Goal: Task Accomplishment & Management: Use online tool/utility

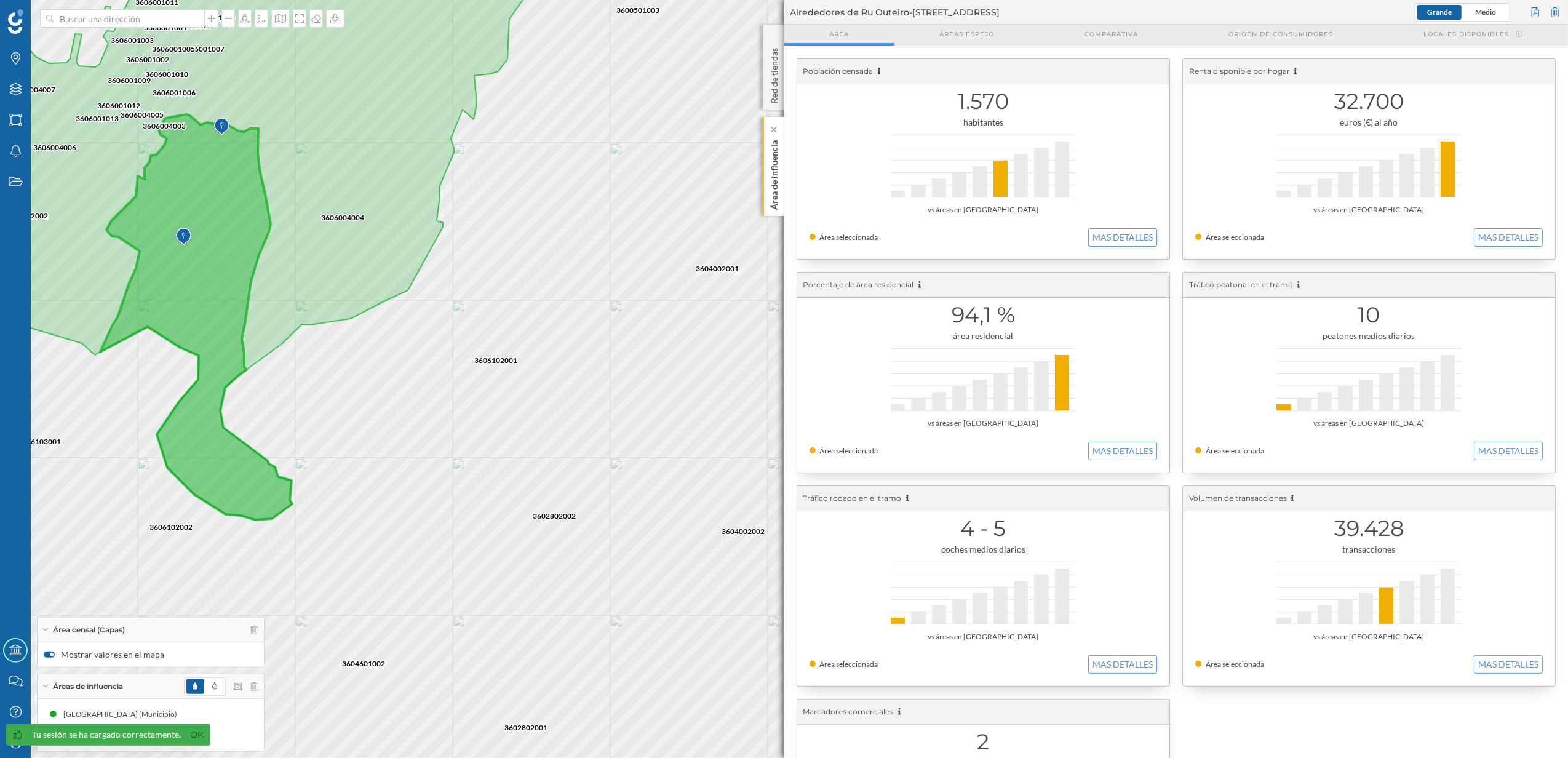
click at [771, 202] on p "Área de influencia" at bounding box center [774, 172] width 12 height 74
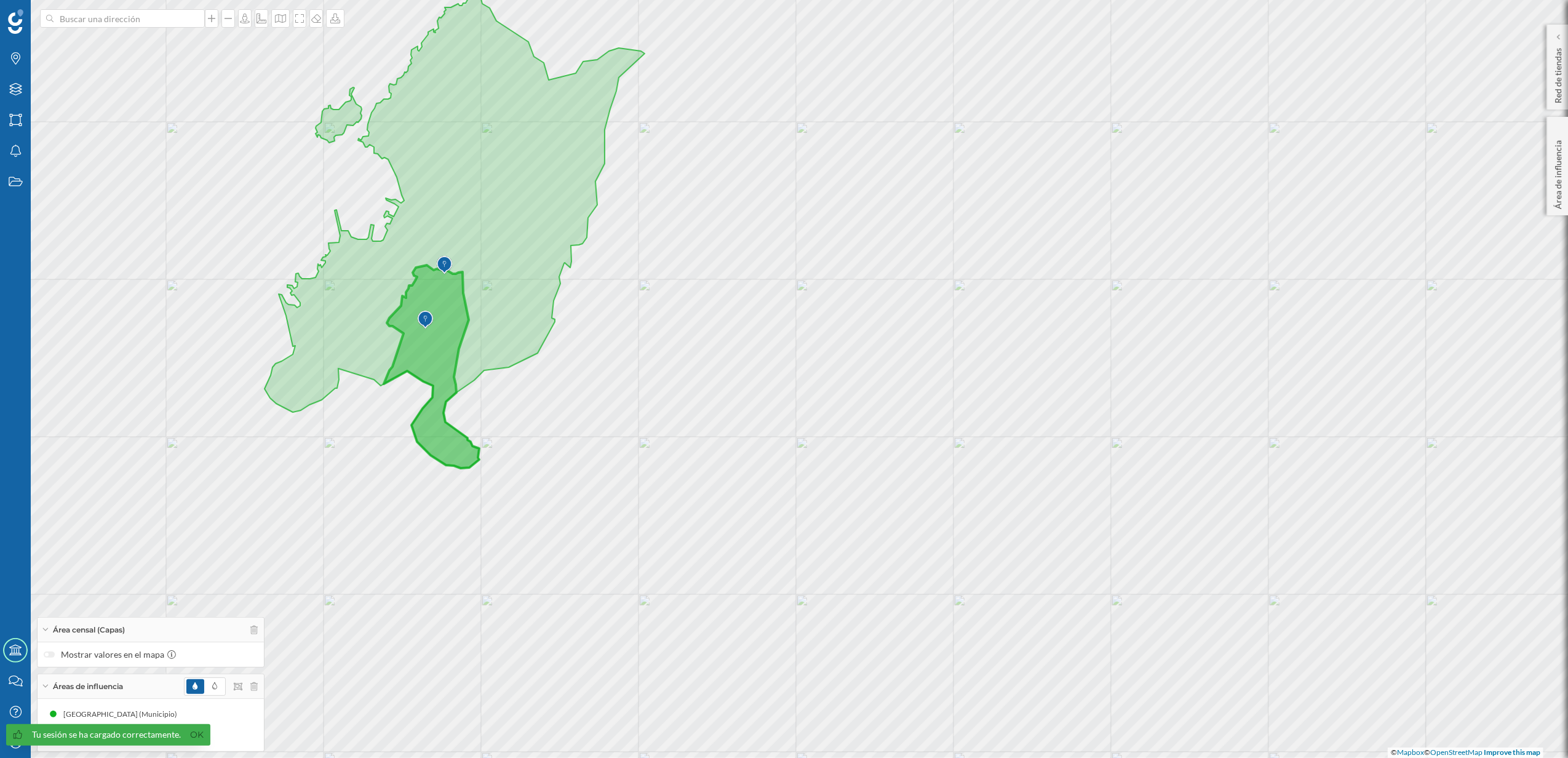
click at [254, 691] on div at bounding box center [221, 686] width 74 height 19
click at [256, 686] on icon at bounding box center [254, 686] width 8 height 8
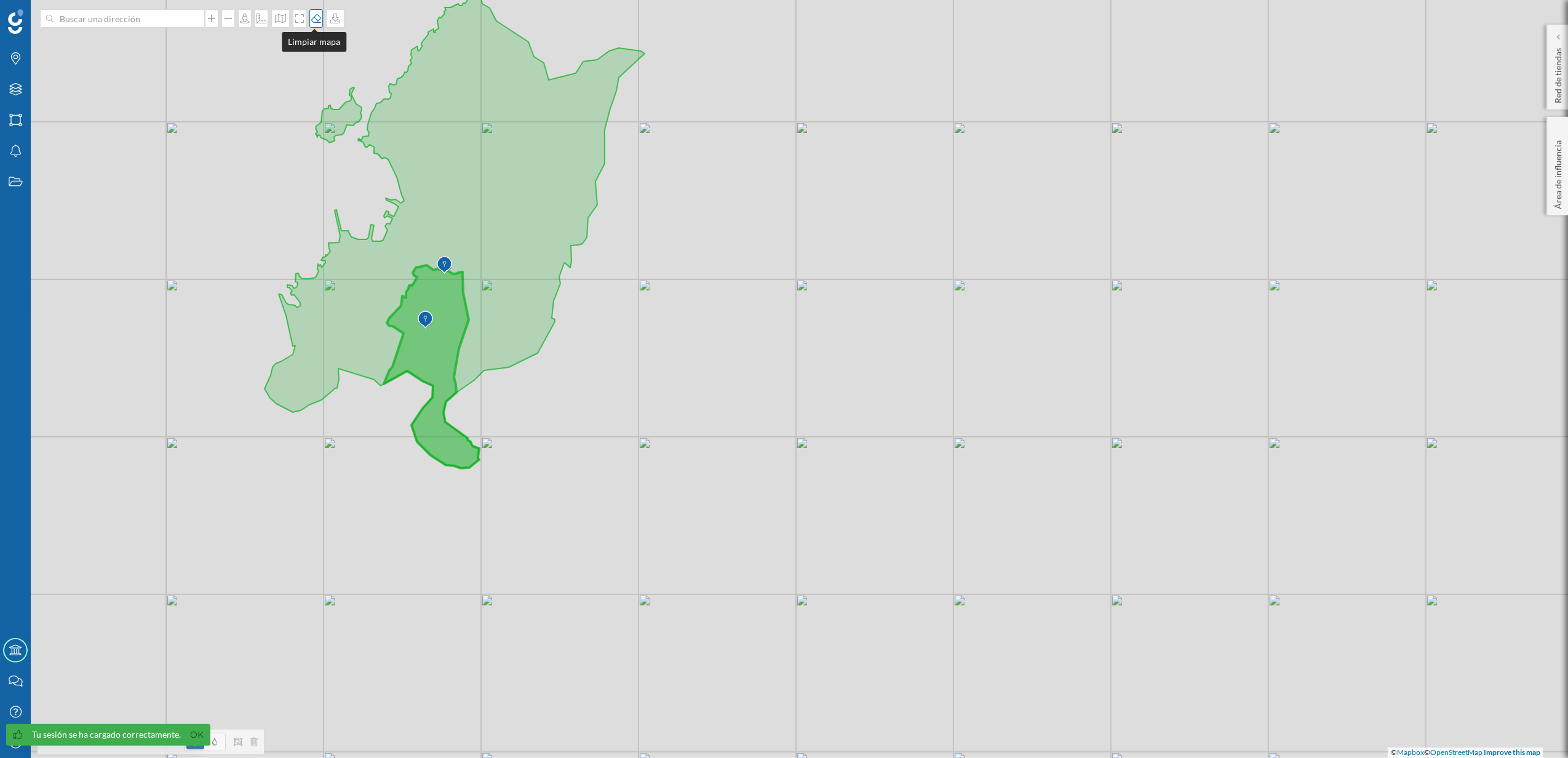
click at [315, 21] on icon at bounding box center [317, 18] width 12 height 10
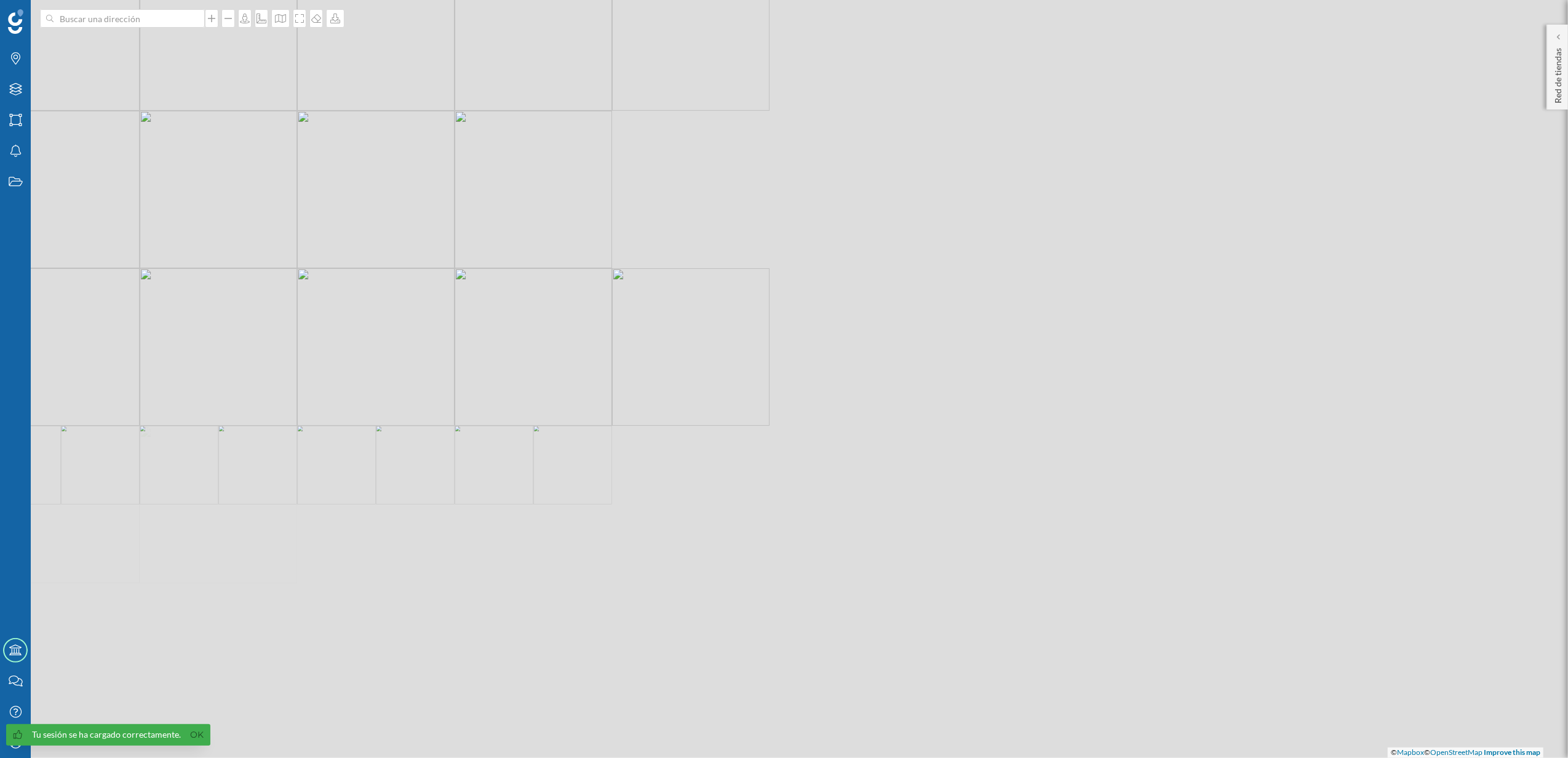
drag, startPoint x: 1154, startPoint y: 513, endPoint x: 617, endPoint y: 355, distance: 559.8
click at [617, 355] on div "© Mapbox © OpenStreetMap Improve this map" at bounding box center [784, 379] width 1568 height 758
drag, startPoint x: 1158, startPoint y: 431, endPoint x: 831, endPoint y: 479, distance: 330.5
click at [831, 479] on div "© Mapbox © OpenStreetMap Improve this map" at bounding box center [784, 379] width 1568 height 758
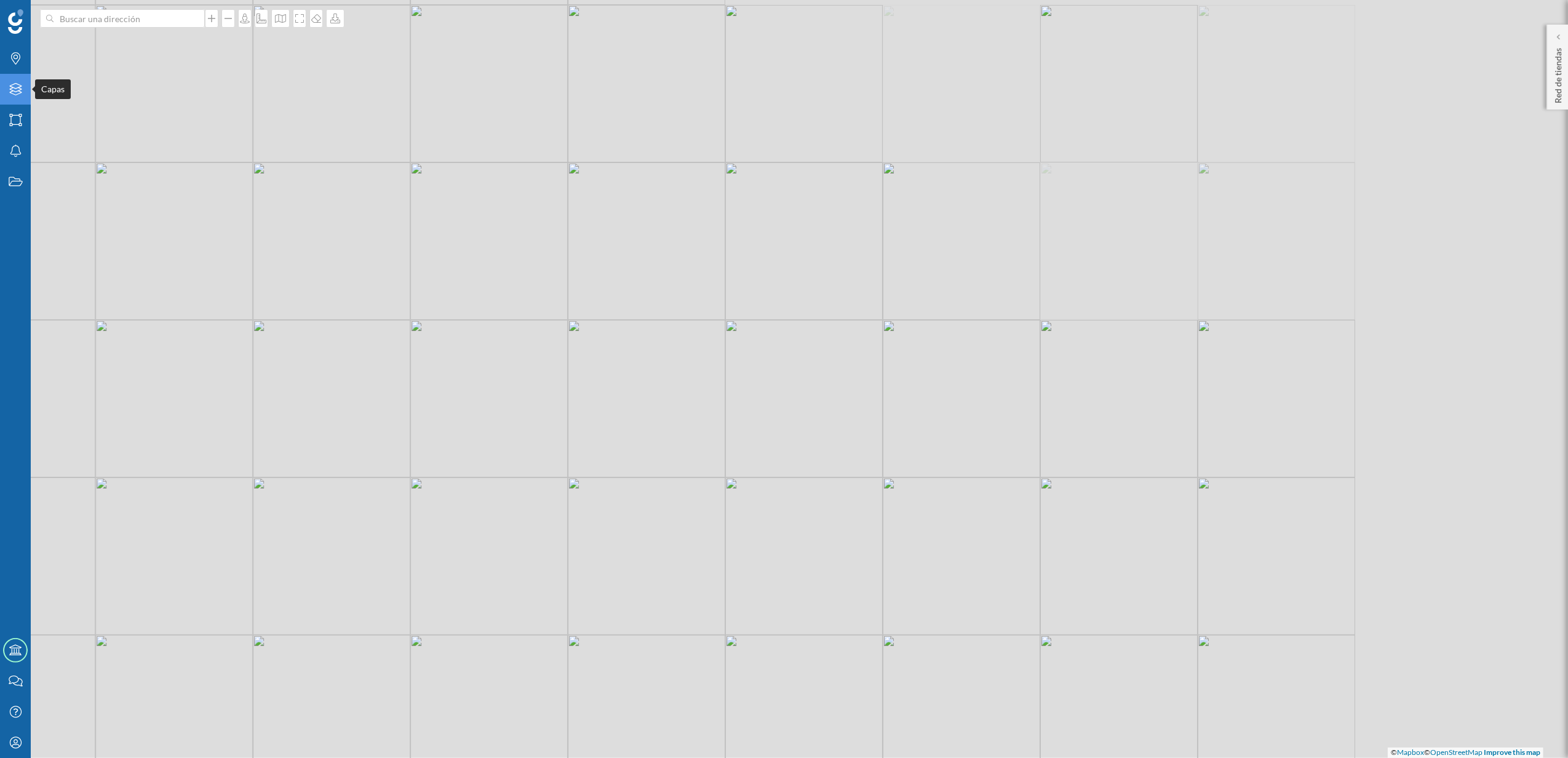
click at [16, 92] on icon at bounding box center [15, 90] width 12 height 13
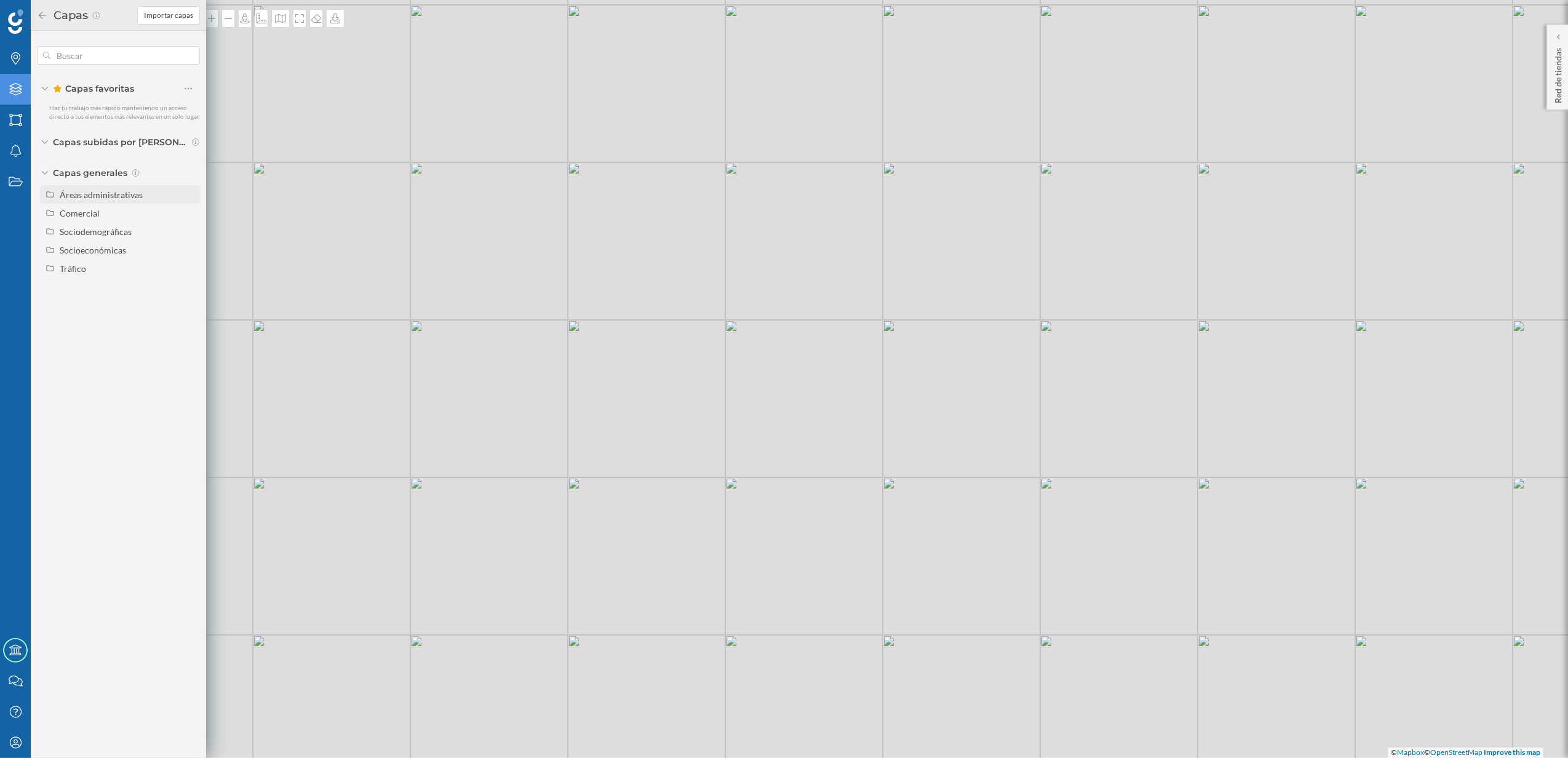
click at [110, 188] on div "Áreas administrativas" at bounding box center [128, 195] width 136 height 13
click at [191, 306] on input "Código postal" at bounding box center [192, 306] width 8 height 8
radio input "true"
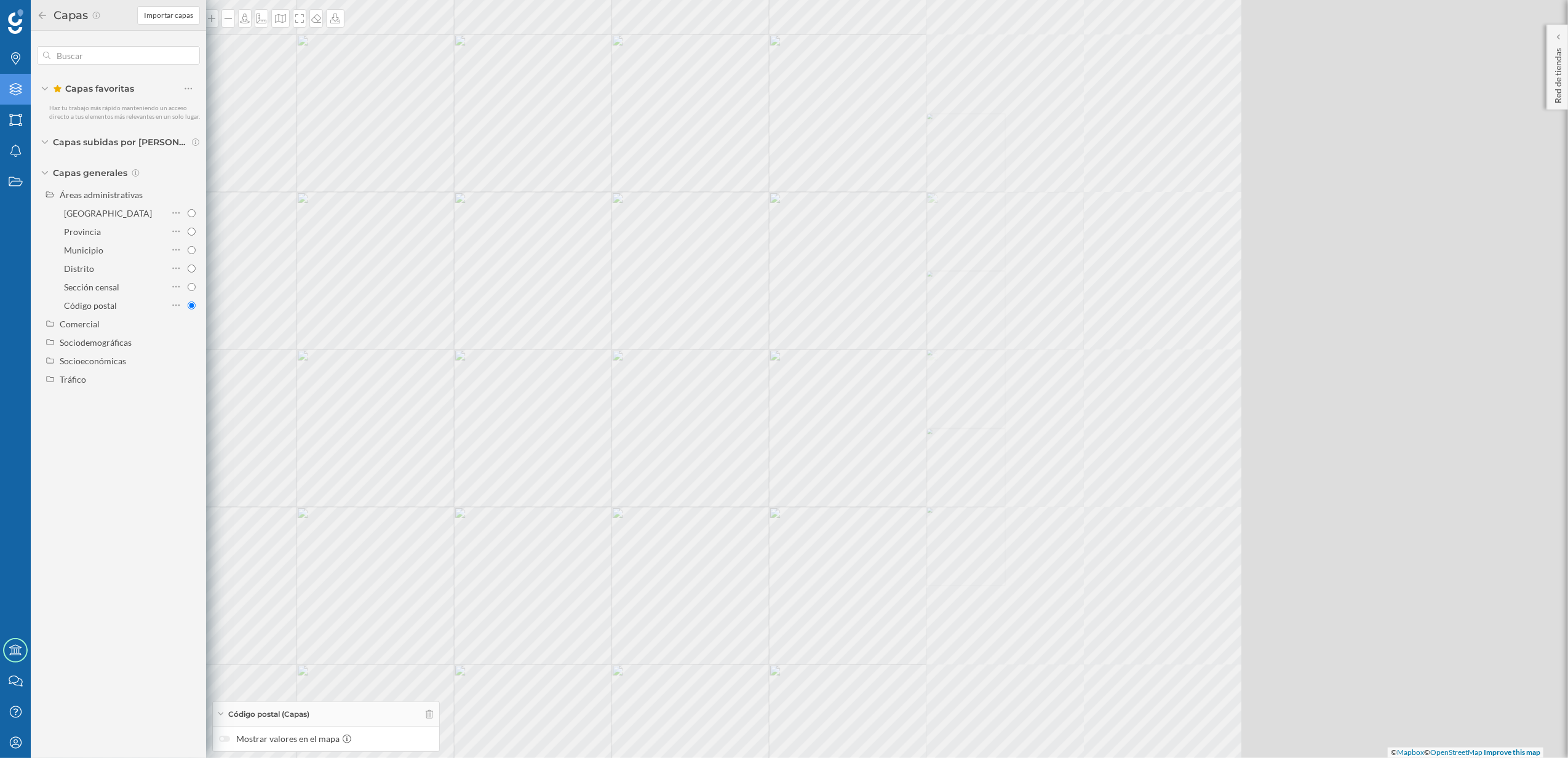
drag, startPoint x: 918, startPoint y: 375, endPoint x: 715, endPoint y: 347, distance: 204.9
click at [715, 347] on div "© Mapbox © OpenStreetMap Improve this map" at bounding box center [784, 379] width 1568 height 758
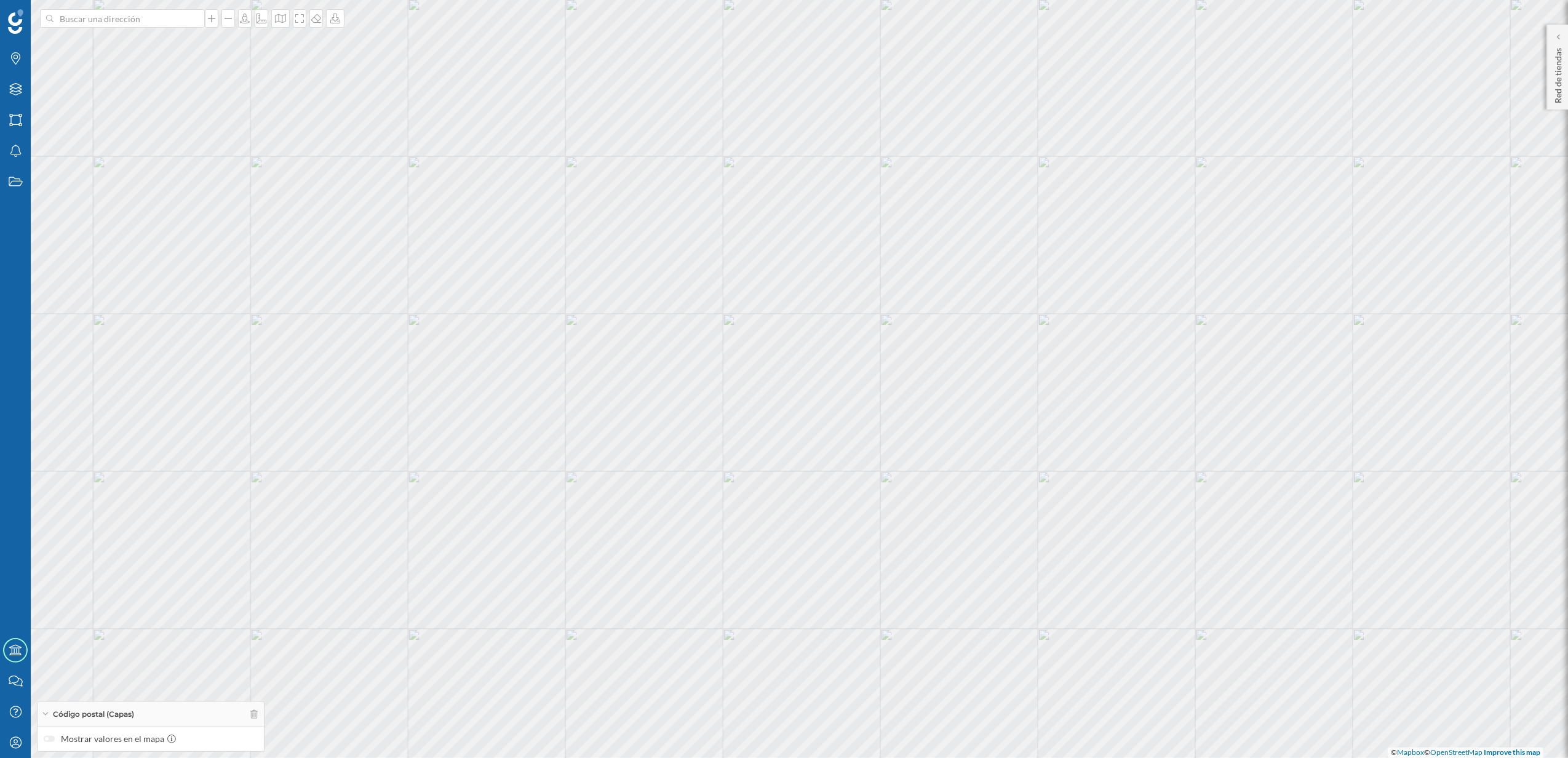
drag, startPoint x: 716, startPoint y: 263, endPoint x: 717, endPoint y: 402, distance: 139.0
click at [716, 402] on div "© Mapbox © OpenStreetMap Improve this map" at bounding box center [784, 379] width 1568 height 758
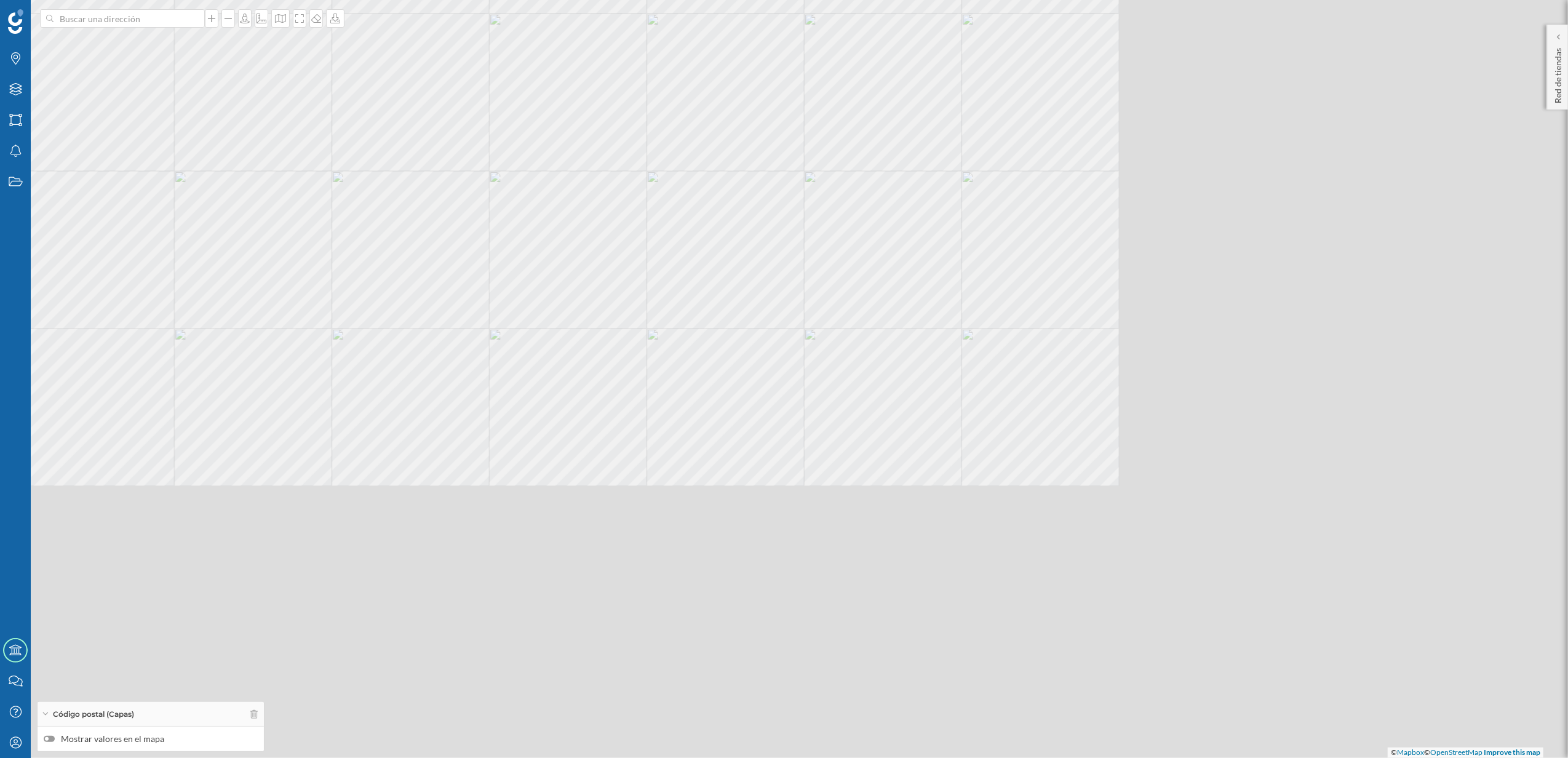
drag, startPoint x: 827, startPoint y: 467, endPoint x: 365, endPoint y: 69, distance: 609.8
click at [365, 69] on div "© Mapbox © OpenStreetMap Improve this map" at bounding box center [784, 379] width 1568 height 758
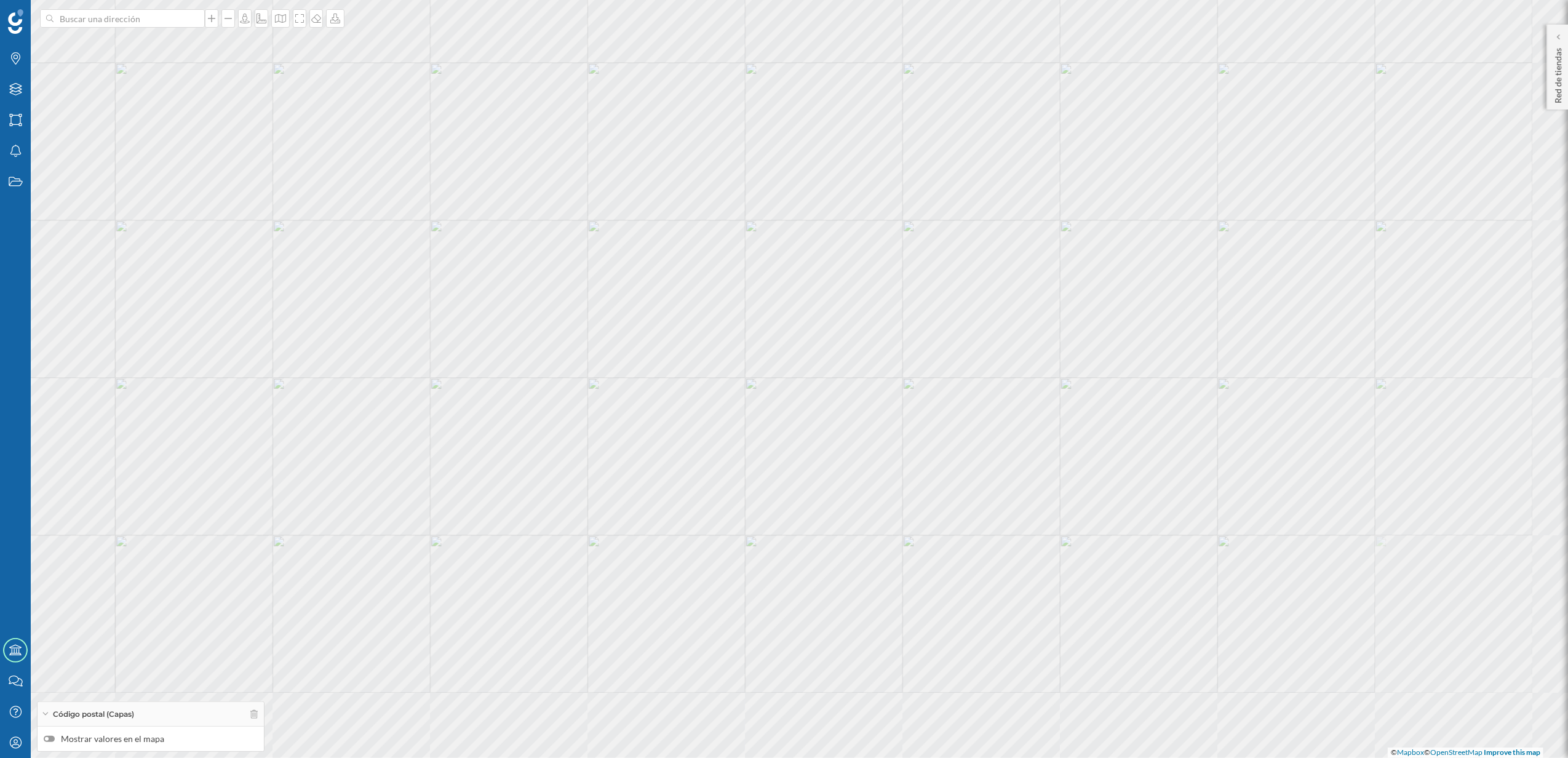
drag, startPoint x: 887, startPoint y: 391, endPoint x: 828, endPoint y: 283, distance: 123.1
click at [828, 283] on div "© Mapbox © OpenStreetMap Improve this map" at bounding box center [784, 379] width 1568 height 758
drag, startPoint x: 774, startPoint y: 311, endPoint x: 772, endPoint y: 448, distance: 137.0
click at [772, 448] on div "© Mapbox © OpenStreetMap Improve this map" at bounding box center [784, 379] width 1568 height 758
drag, startPoint x: 853, startPoint y: 426, endPoint x: 801, endPoint y: 365, distance: 80.2
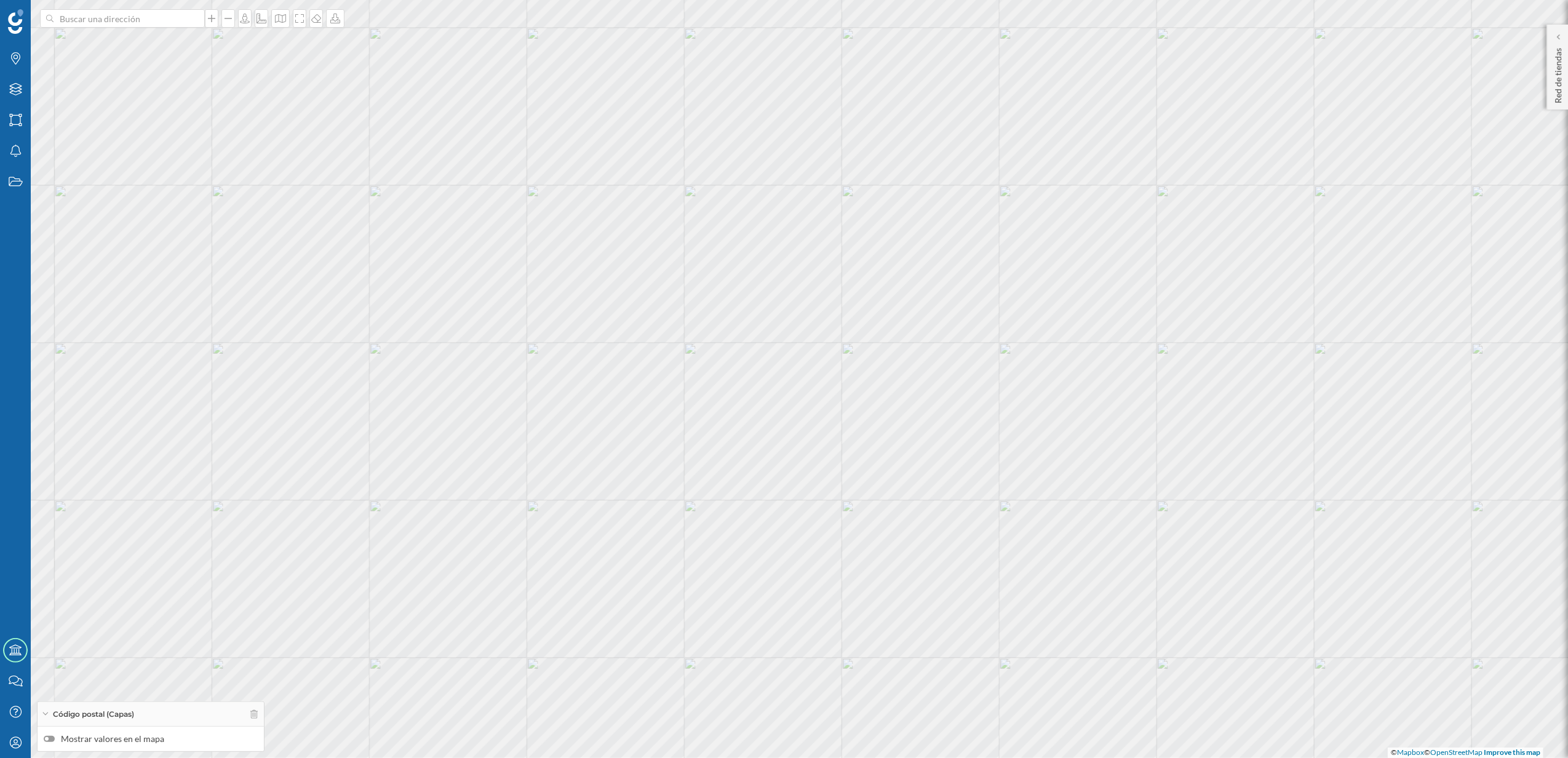
click at [801, 365] on div "© Mapbox © OpenStreetMap Improve this map" at bounding box center [784, 379] width 1568 height 758
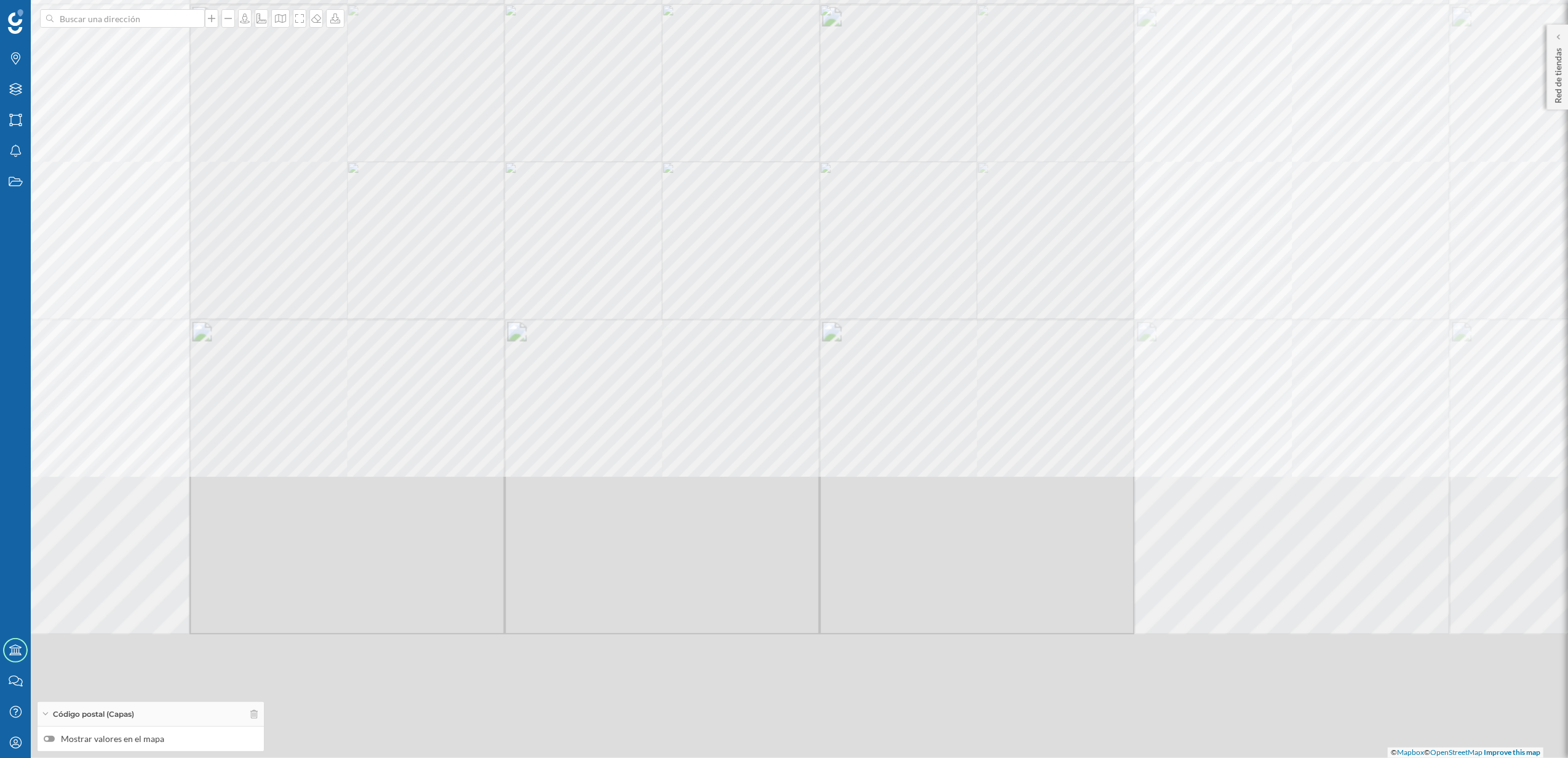
drag, startPoint x: 855, startPoint y: 490, endPoint x: 790, endPoint y: 174, distance: 322.6
click at [790, 174] on div "© Mapbox © OpenStreetMap Improve this map" at bounding box center [784, 379] width 1568 height 758
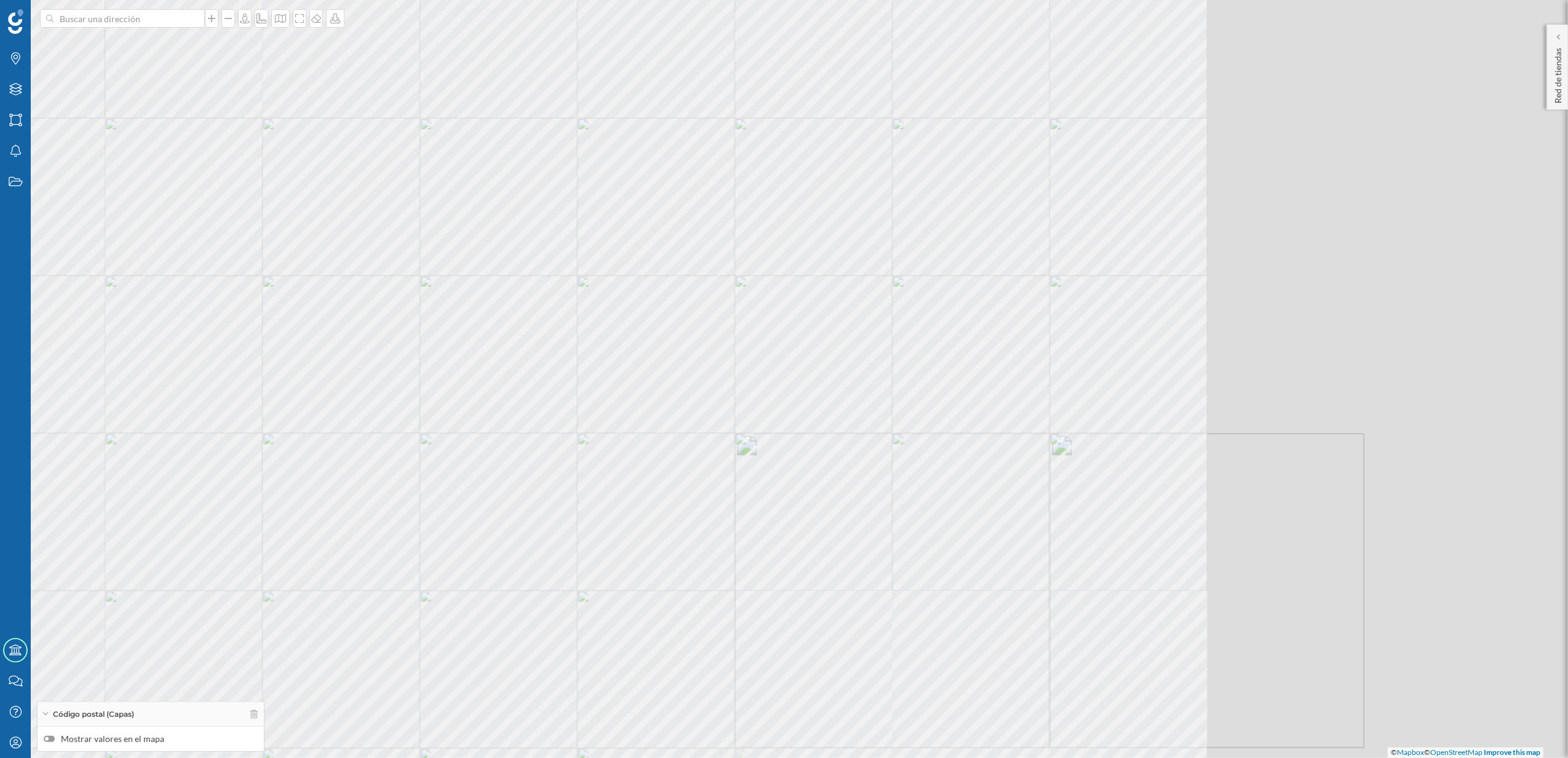
drag, startPoint x: 1040, startPoint y: 330, endPoint x: 647, endPoint y: 440, distance: 408.1
click at [647, 440] on div "© Mapbox © OpenStreetMap Improve this map" at bounding box center [784, 379] width 1568 height 758
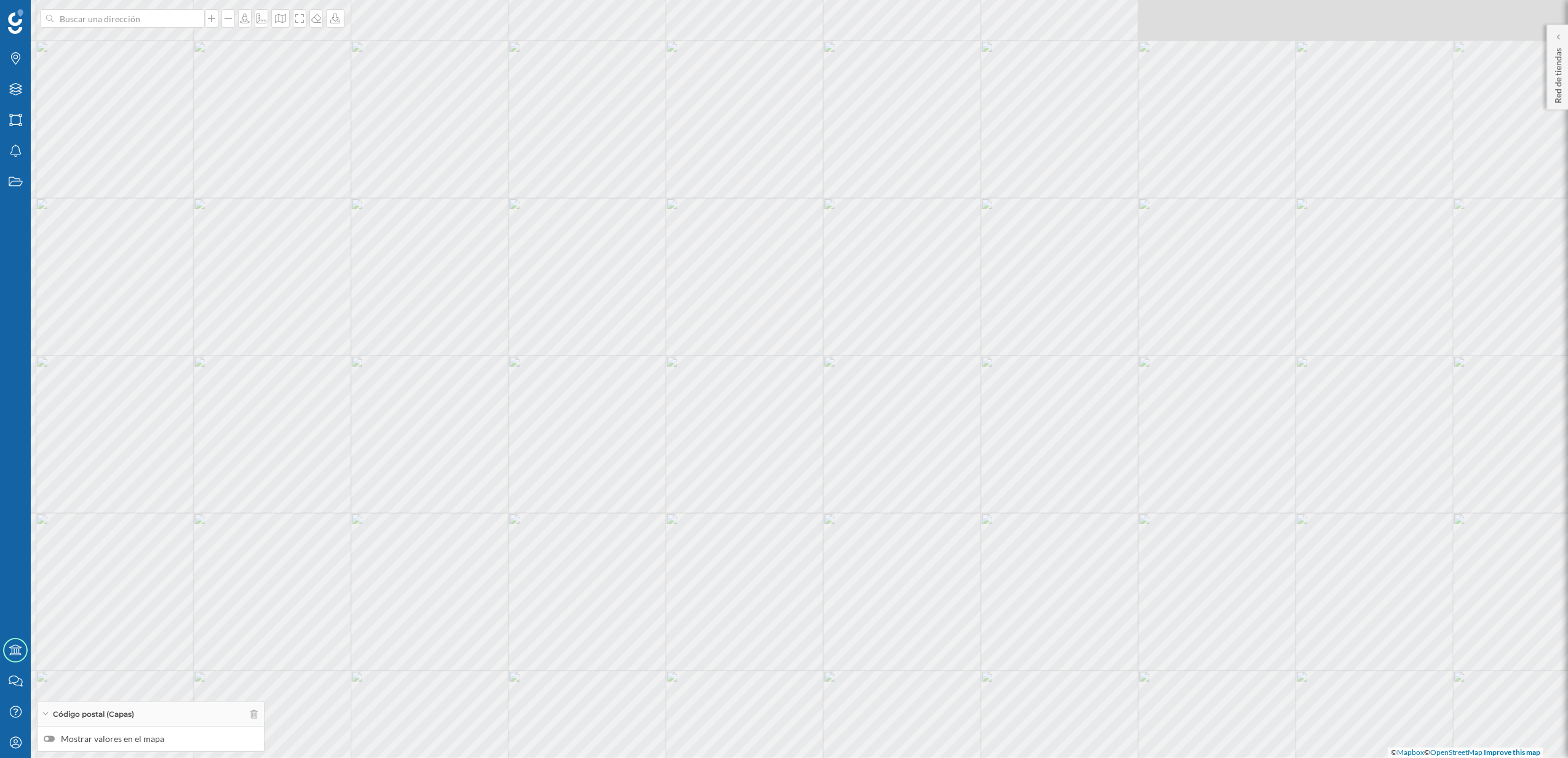
drag, startPoint x: 963, startPoint y: 333, endPoint x: 847, endPoint y: 495, distance: 199.2
click at [847, 495] on div "© Mapbox © OpenStreetMap Improve this map" at bounding box center [784, 379] width 1568 height 758
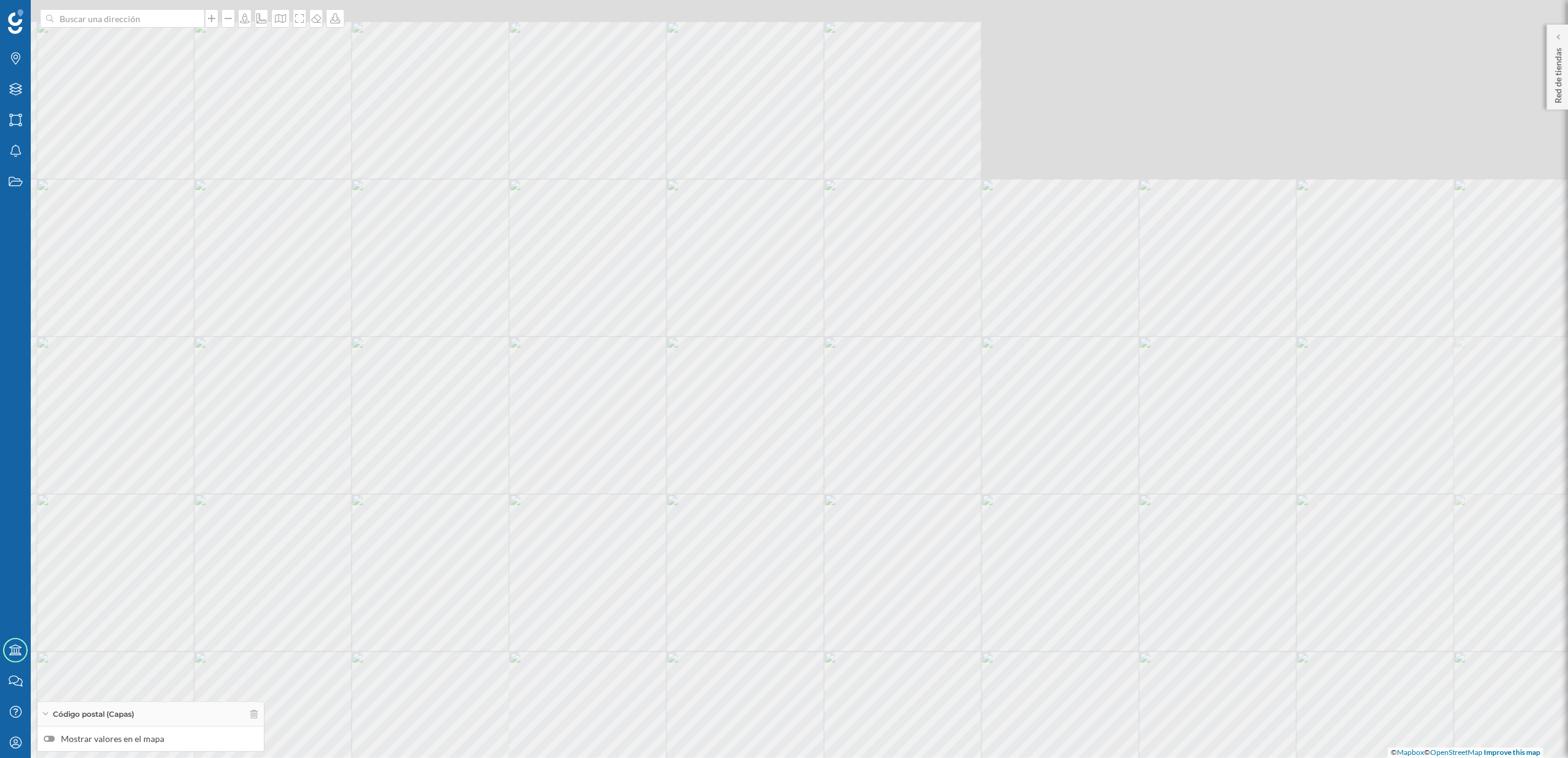
drag, startPoint x: 921, startPoint y: 305, endPoint x: 812, endPoint y: 520, distance: 241.1
click at [812, 520] on div "© Mapbox © OpenStreetMap Improve this map" at bounding box center [784, 379] width 1568 height 758
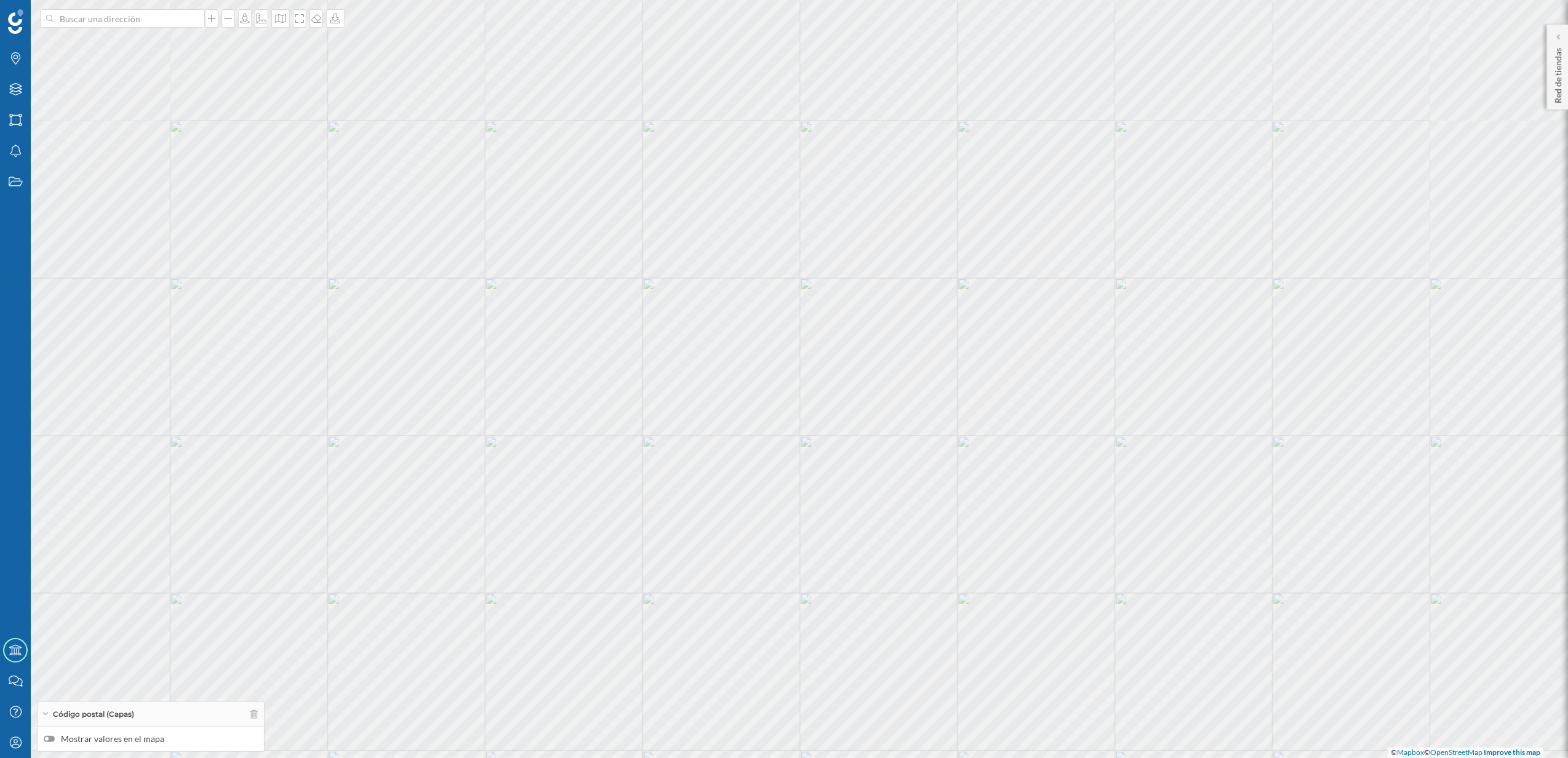
drag, startPoint x: 812, startPoint y: 323, endPoint x: 778, endPoint y: 491, distance: 171.4
click at [778, 491] on div "© Mapbox © OpenStreetMap Improve this map" at bounding box center [784, 379] width 1568 height 758
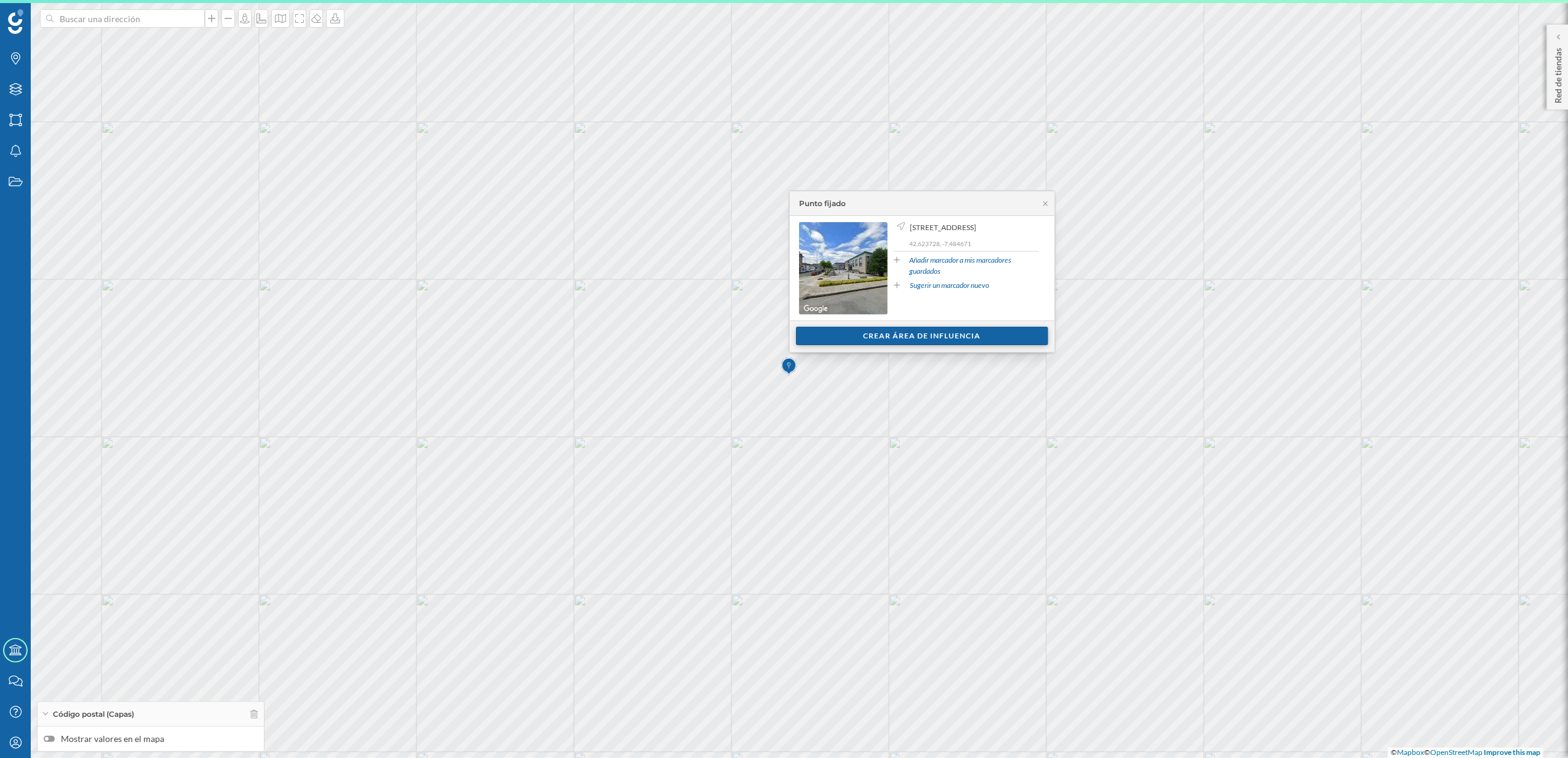
click at [876, 331] on div "Crear área de influencia" at bounding box center [921, 336] width 252 height 19
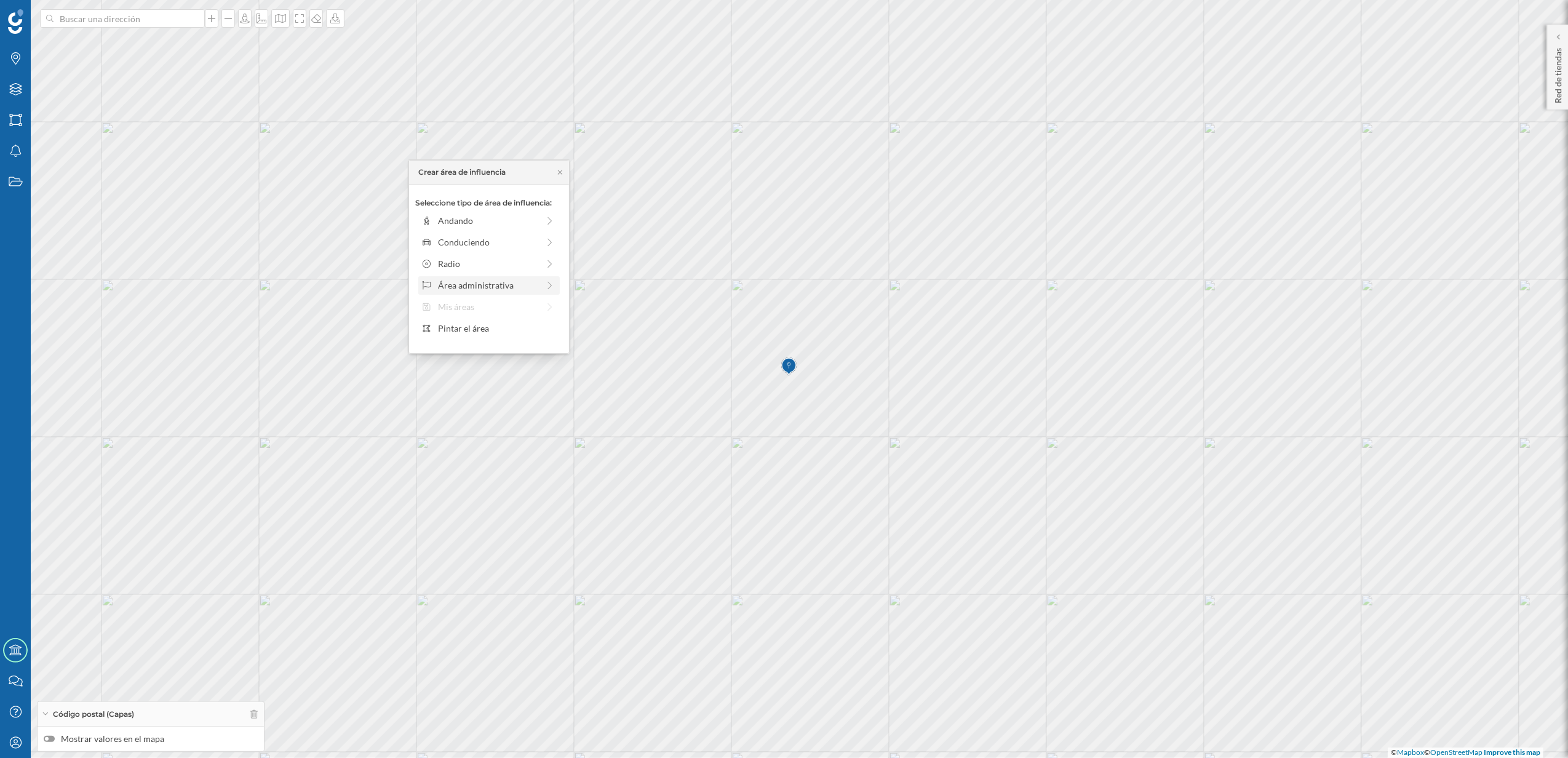
click at [481, 288] on div "Área administrativa" at bounding box center [488, 285] width 100 height 13
click at [459, 261] on div "Municipio" at bounding box center [499, 263] width 122 height 13
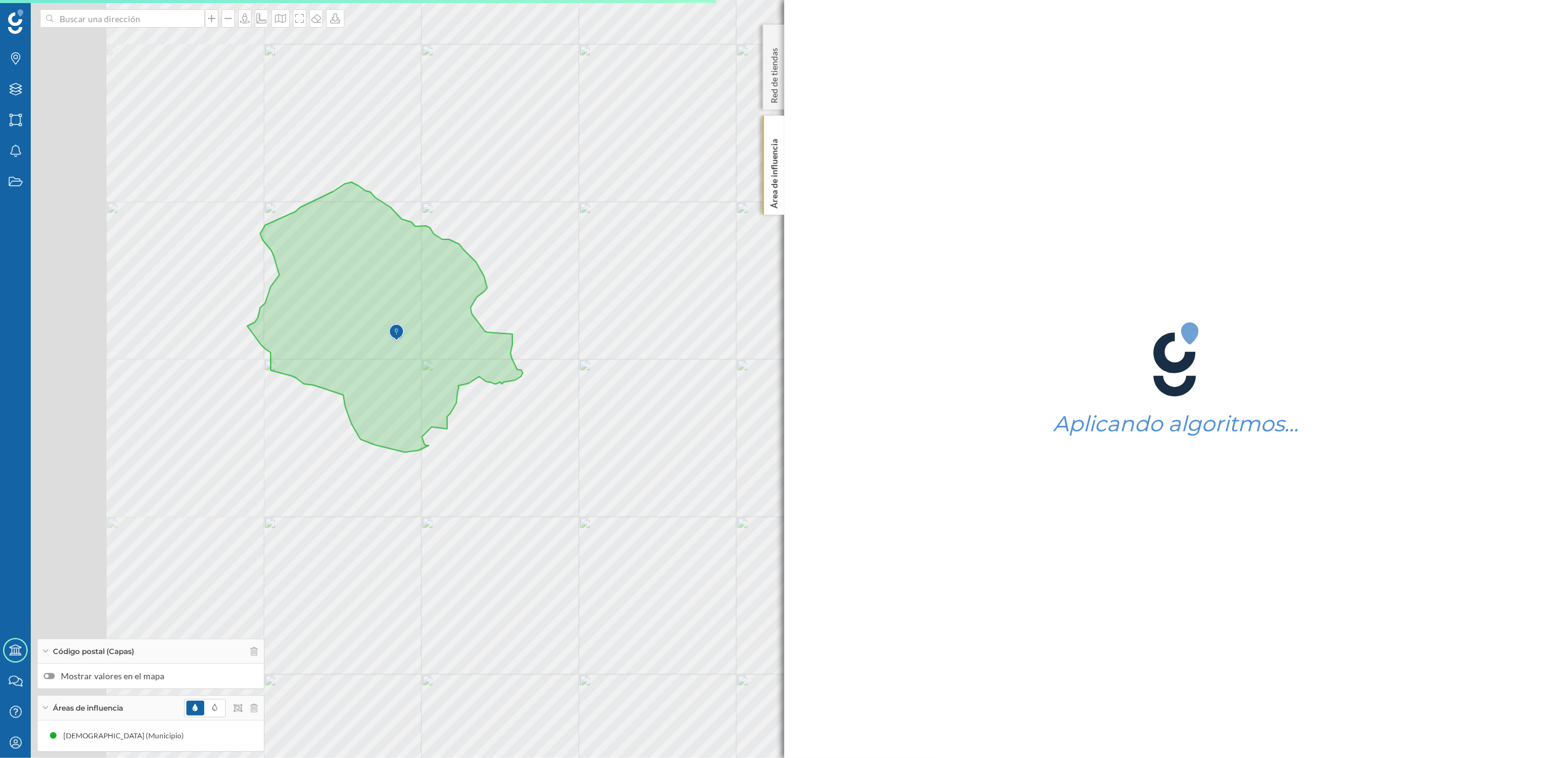
drag, startPoint x: 400, startPoint y: 441, endPoint x: 734, endPoint y: 447, distance: 334.1
click at [734, 447] on div "© Mapbox © OpenStreetMap Improve this map" at bounding box center [784, 379] width 1568 height 758
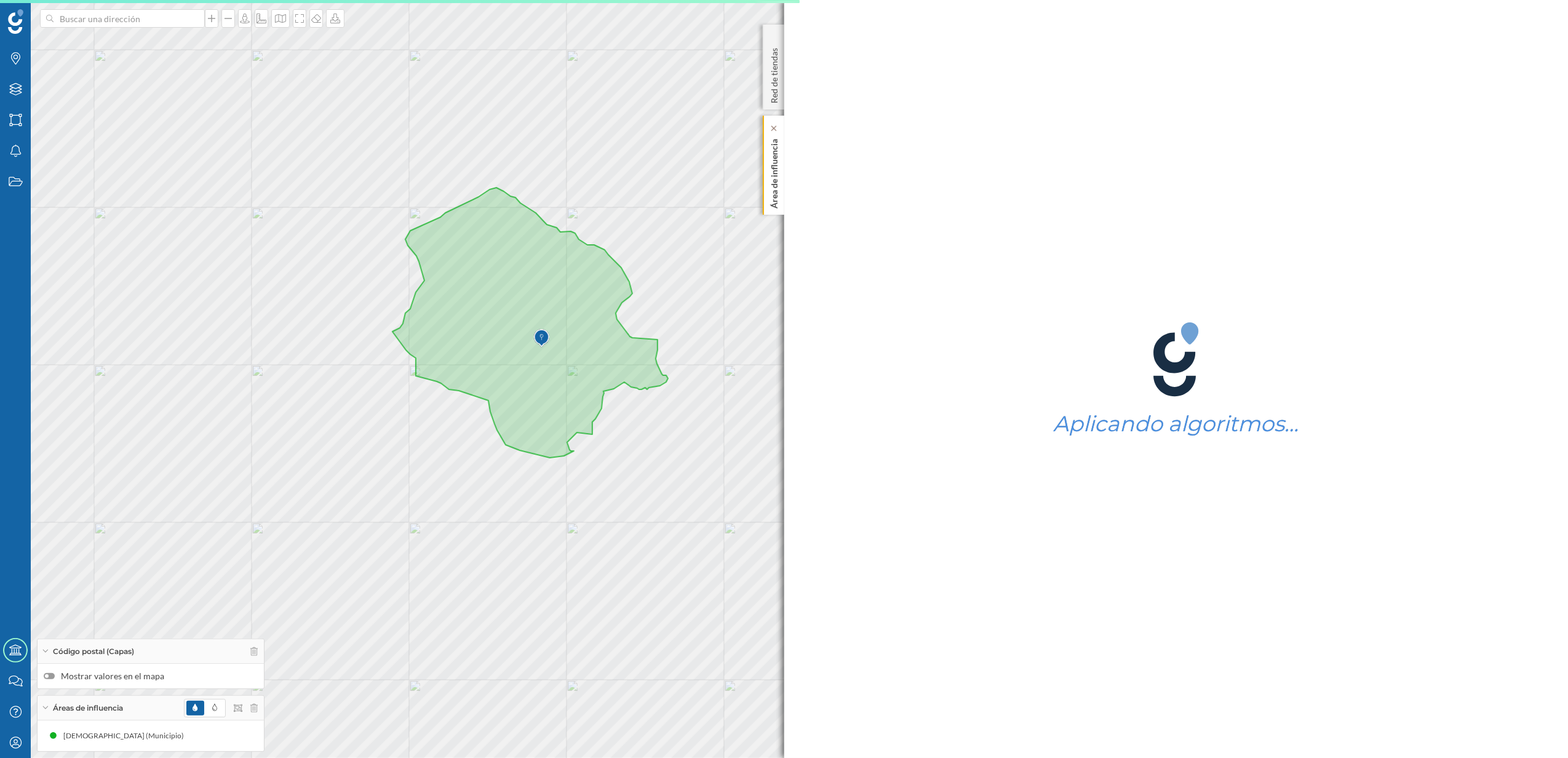
click at [770, 202] on p "Área de influencia" at bounding box center [774, 171] width 12 height 74
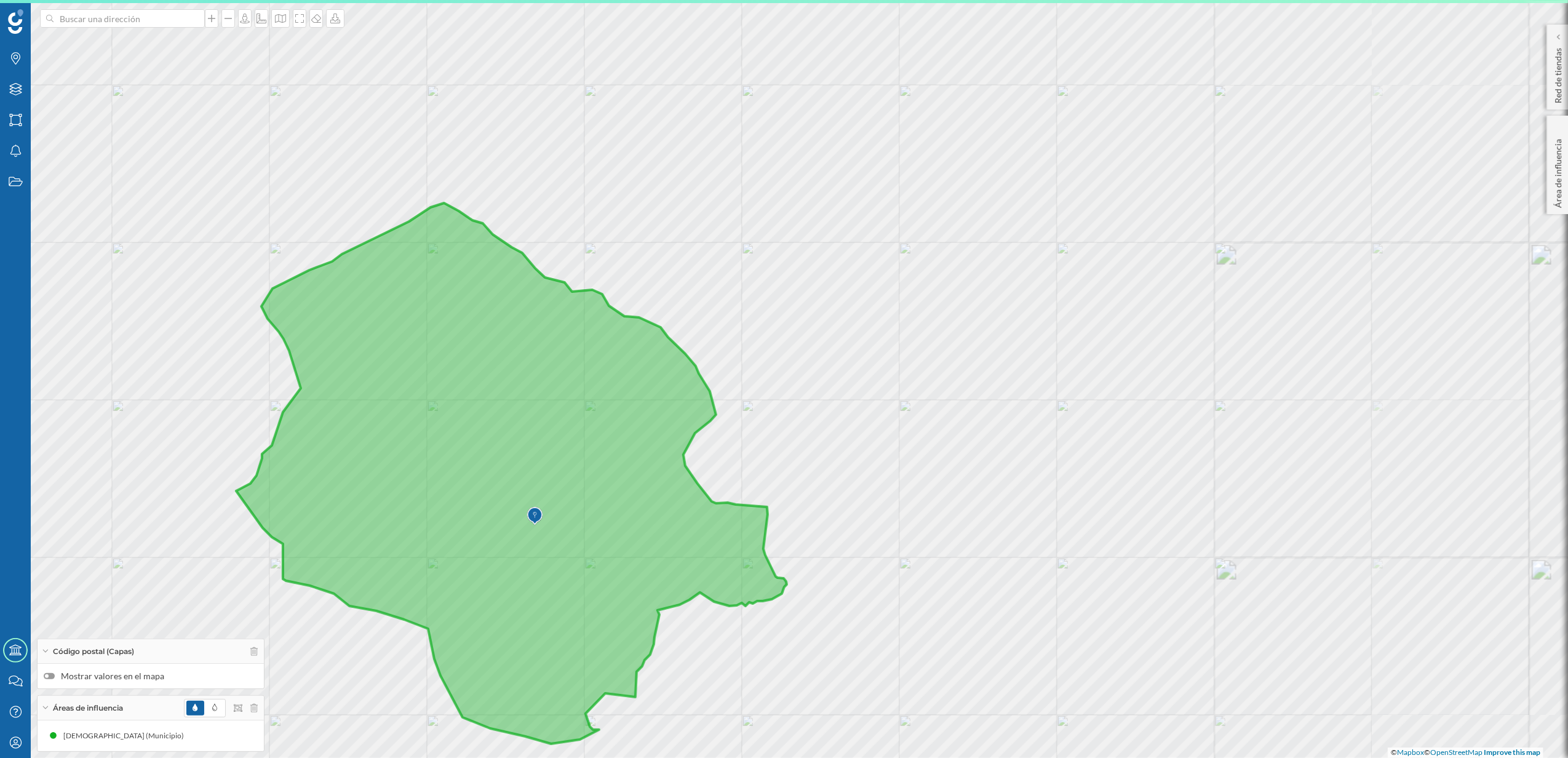
click at [48, 675] on div at bounding box center [47, 676] width 3 height 3
click at [0, 0] on input "Mostrar valores en el mapa" at bounding box center [0, 0] width 0 height 0
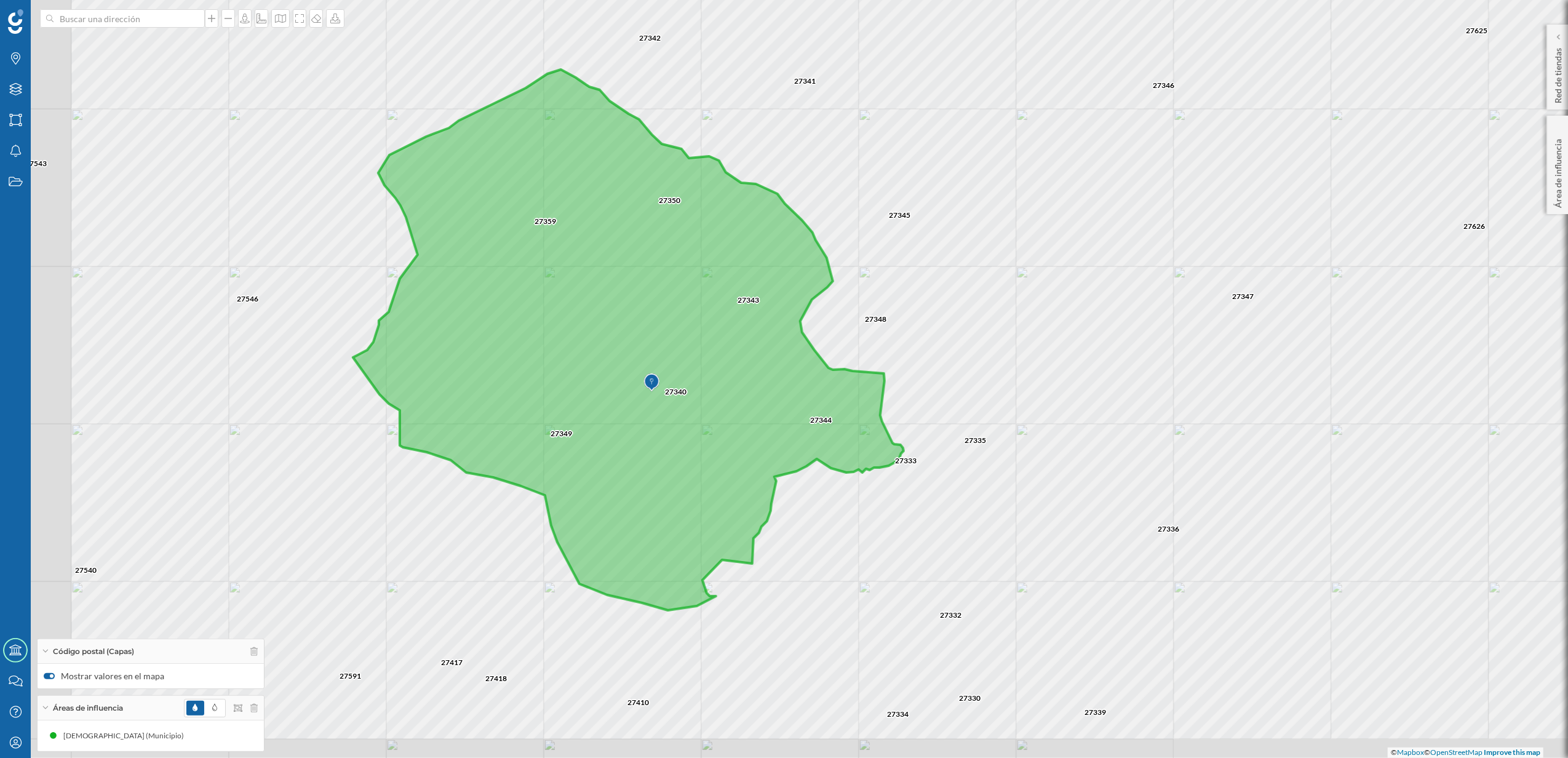
drag, startPoint x: 916, startPoint y: 643, endPoint x: 1030, endPoint y: 520, distance: 167.7
click at [1030, 520] on div "27333 27345 27341 27348 27346 27335 27344 27336 27347 27349 27350 27340 27343 2…" at bounding box center [784, 379] width 1568 height 758
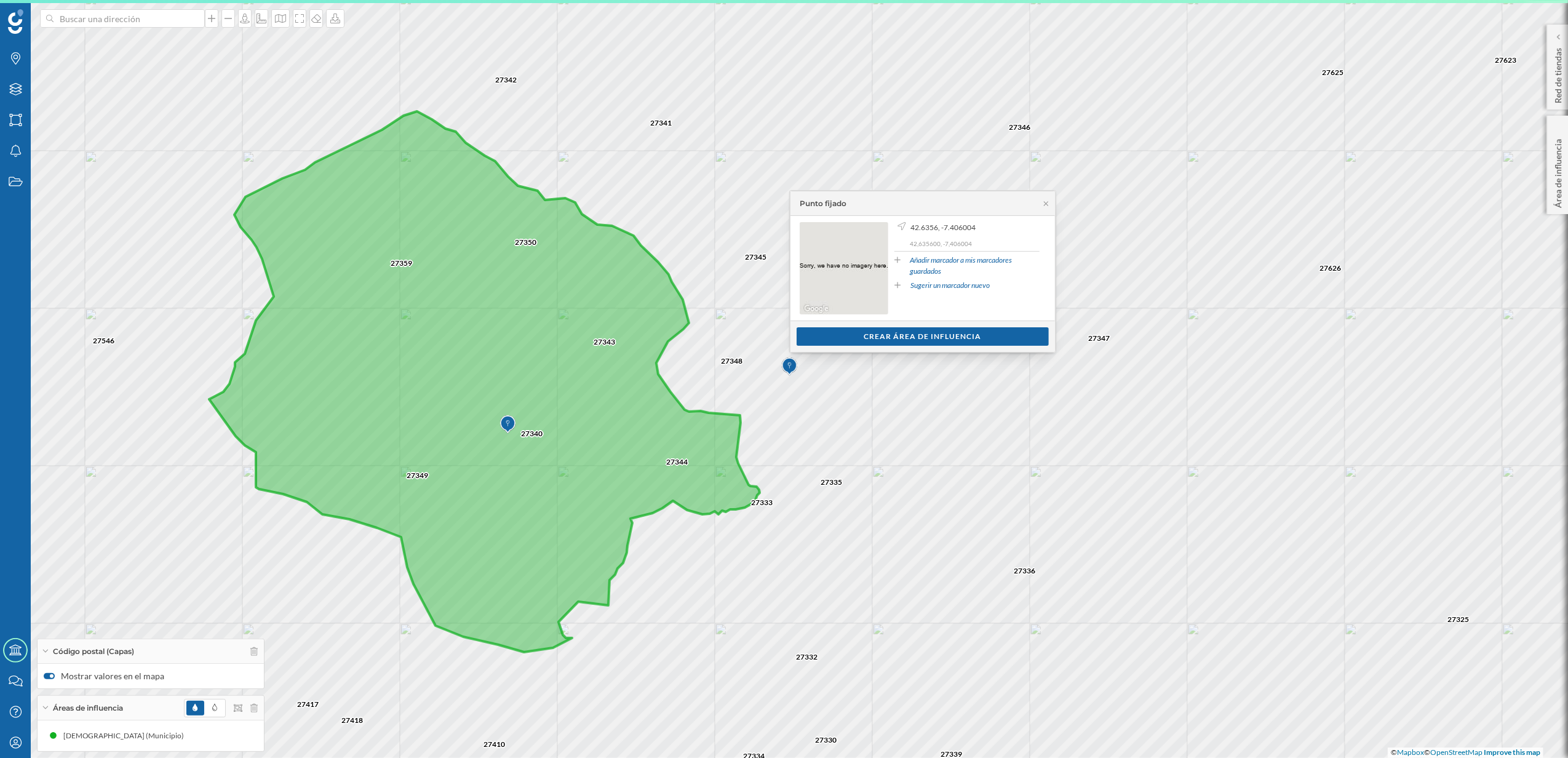
click at [933, 338] on div "Crear área de influencia" at bounding box center [922, 336] width 252 height 19
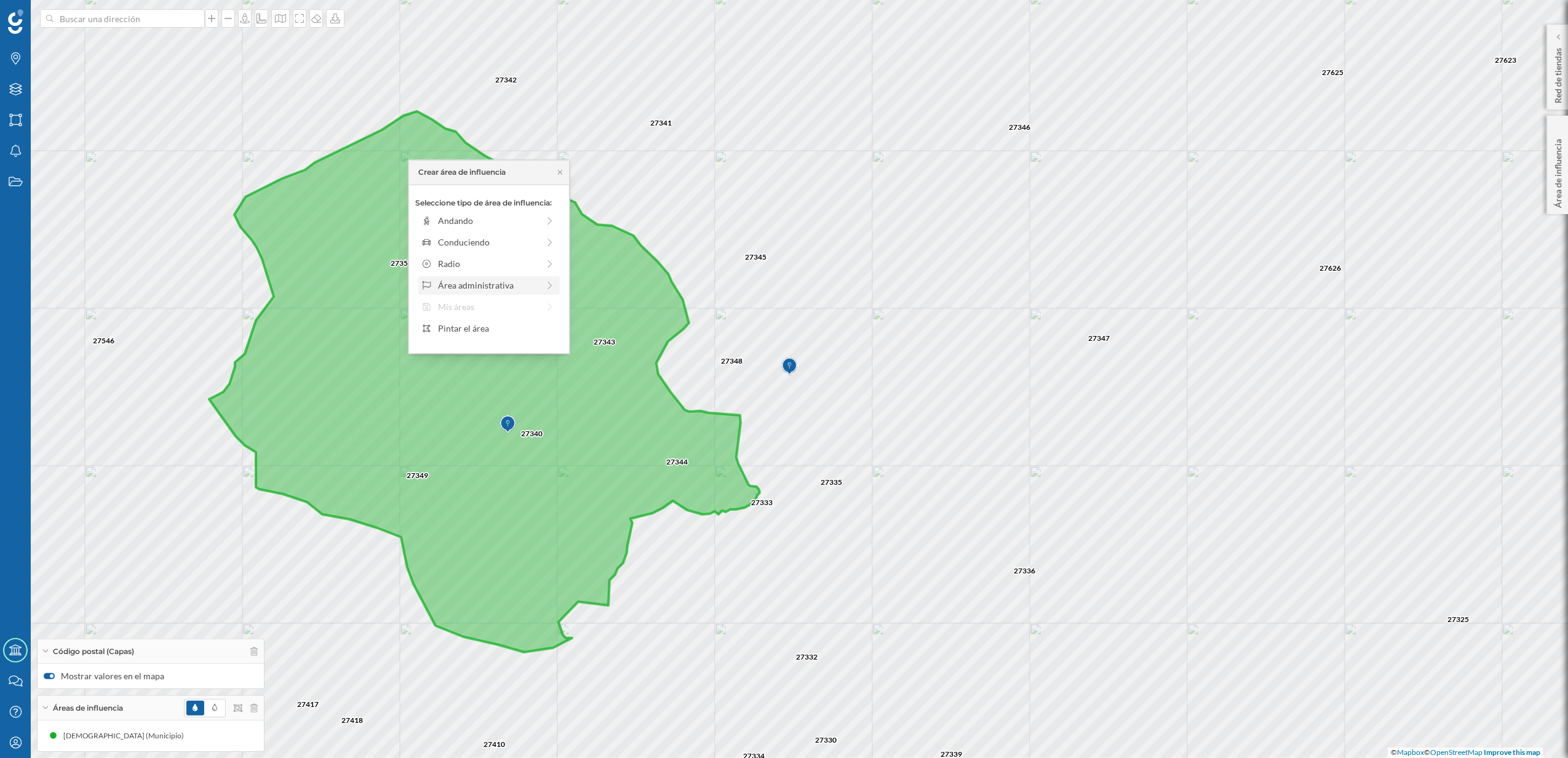
click at [504, 283] on div "Área administrativa" at bounding box center [488, 285] width 100 height 13
click at [461, 267] on div "Municipio" at bounding box center [499, 263] width 122 height 13
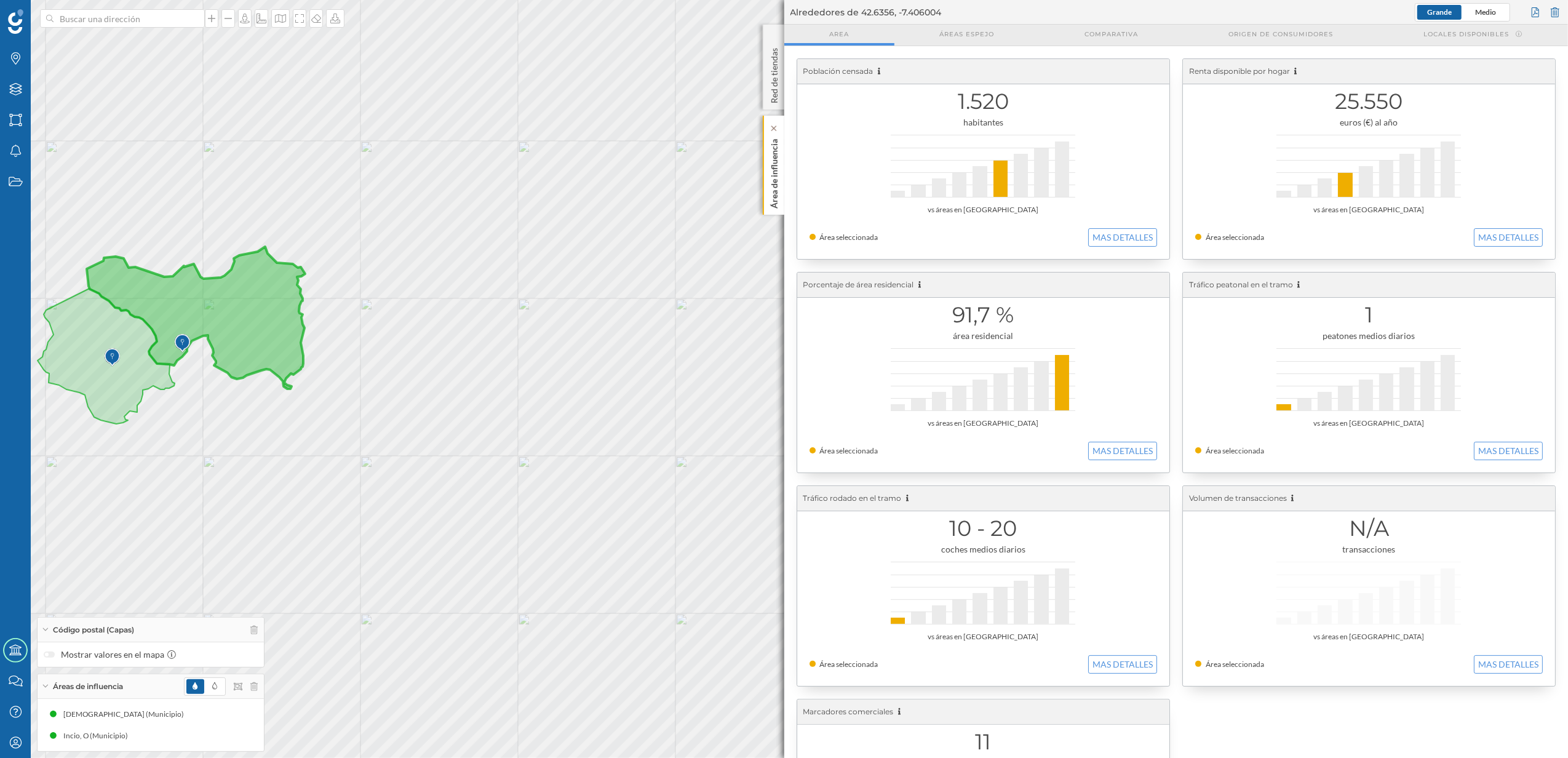
click at [770, 197] on p "Área de influencia" at bounding box center [774, 171] width 12 height 74
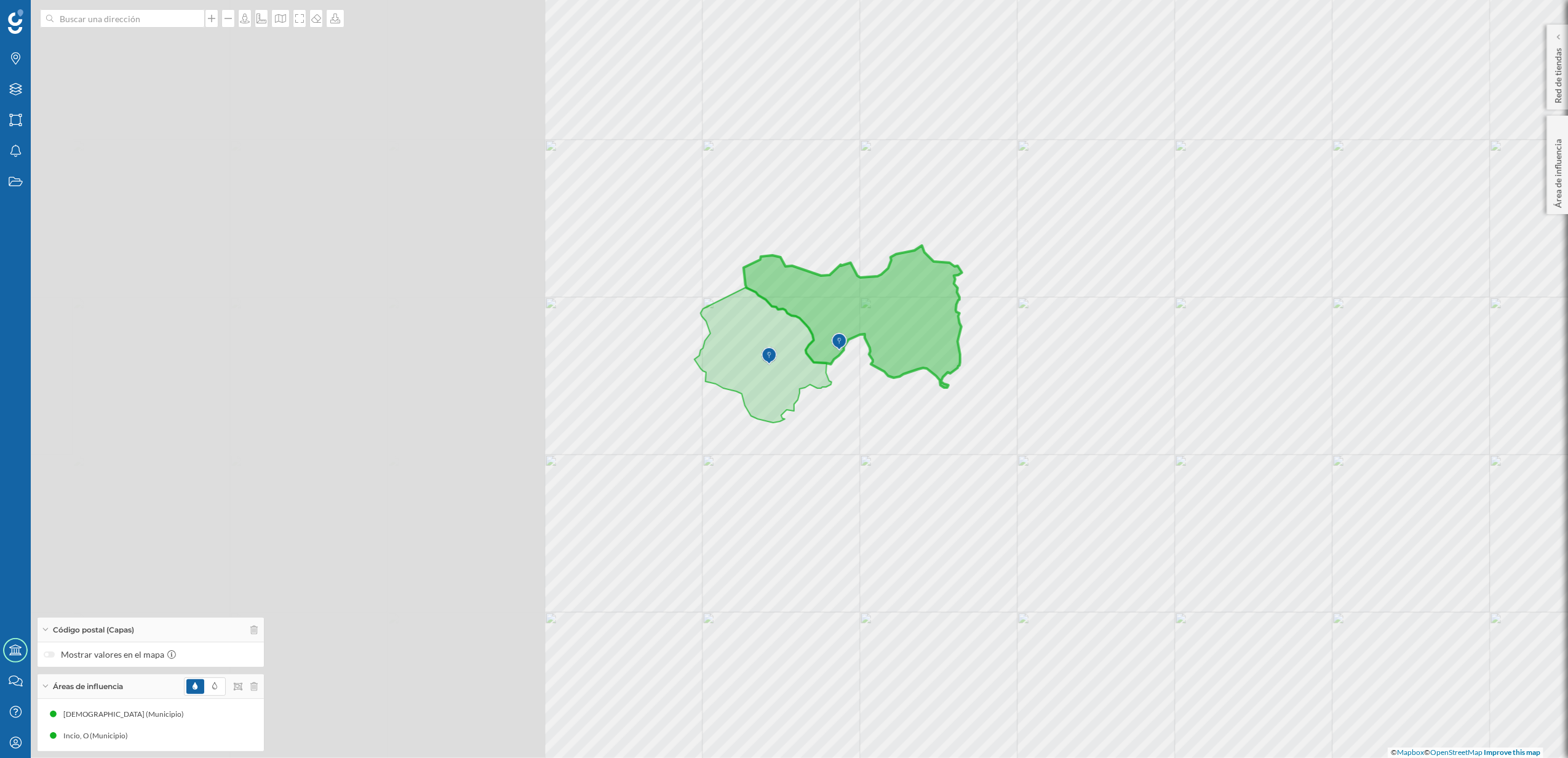
drag, startPoint x: 463, startPoint y: 458, endPoint x: 1120, endPoint y: 456, distance: 657.0
click at [1120, 456] on div "© Mapbox © OpenStreetMap Improve this map" at bounding box center [784, 379] width 1568 height 758
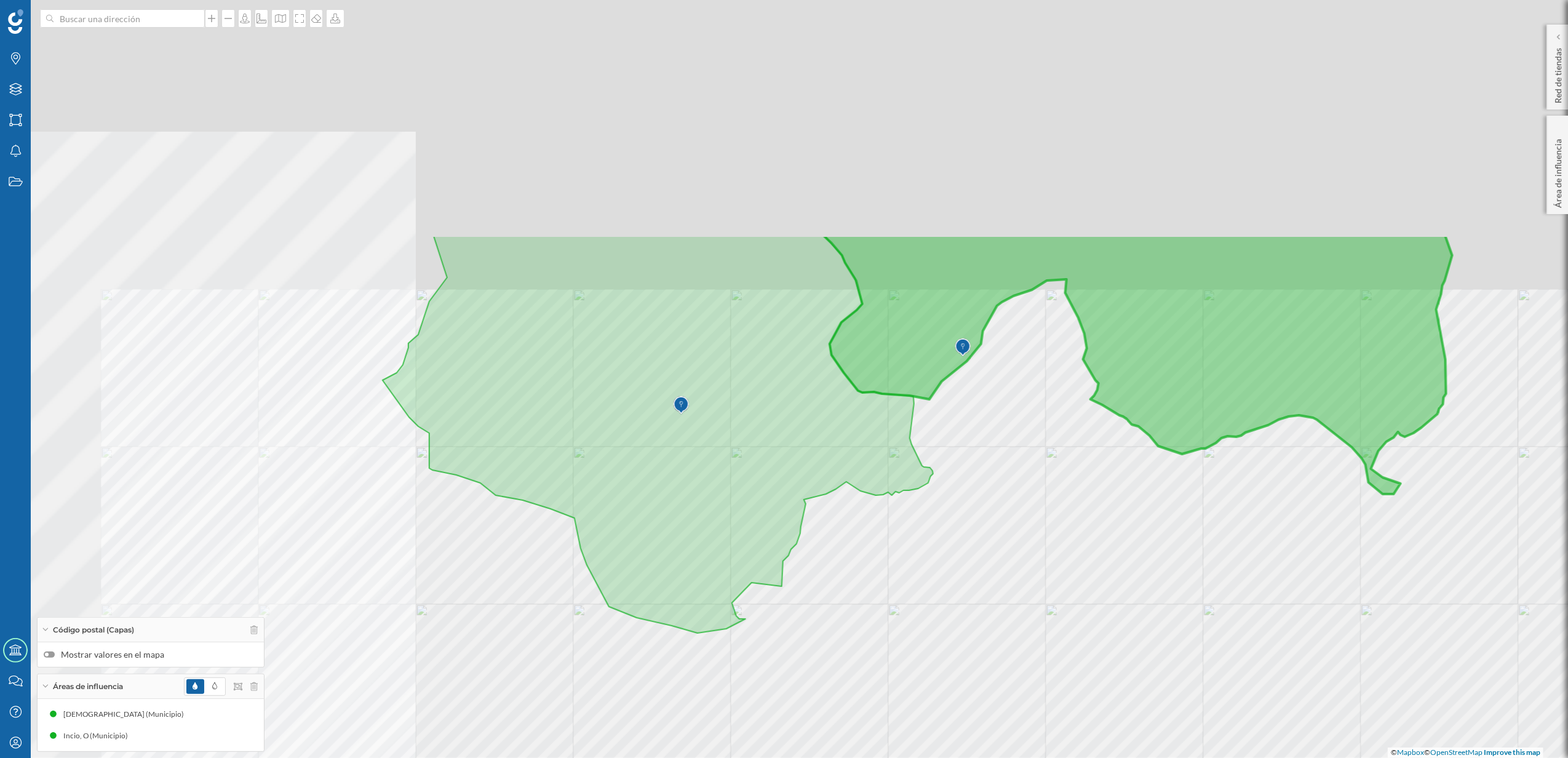
drag, startPoint x: 803, startPoint y: 383, endPoint x: 911, endPoint y: 695, distance: 330.2
click at [911, 695] on div "© Mapbox © OpenStreetMap Improve this map" at bounding box center [784, 379] width 1568 height 758
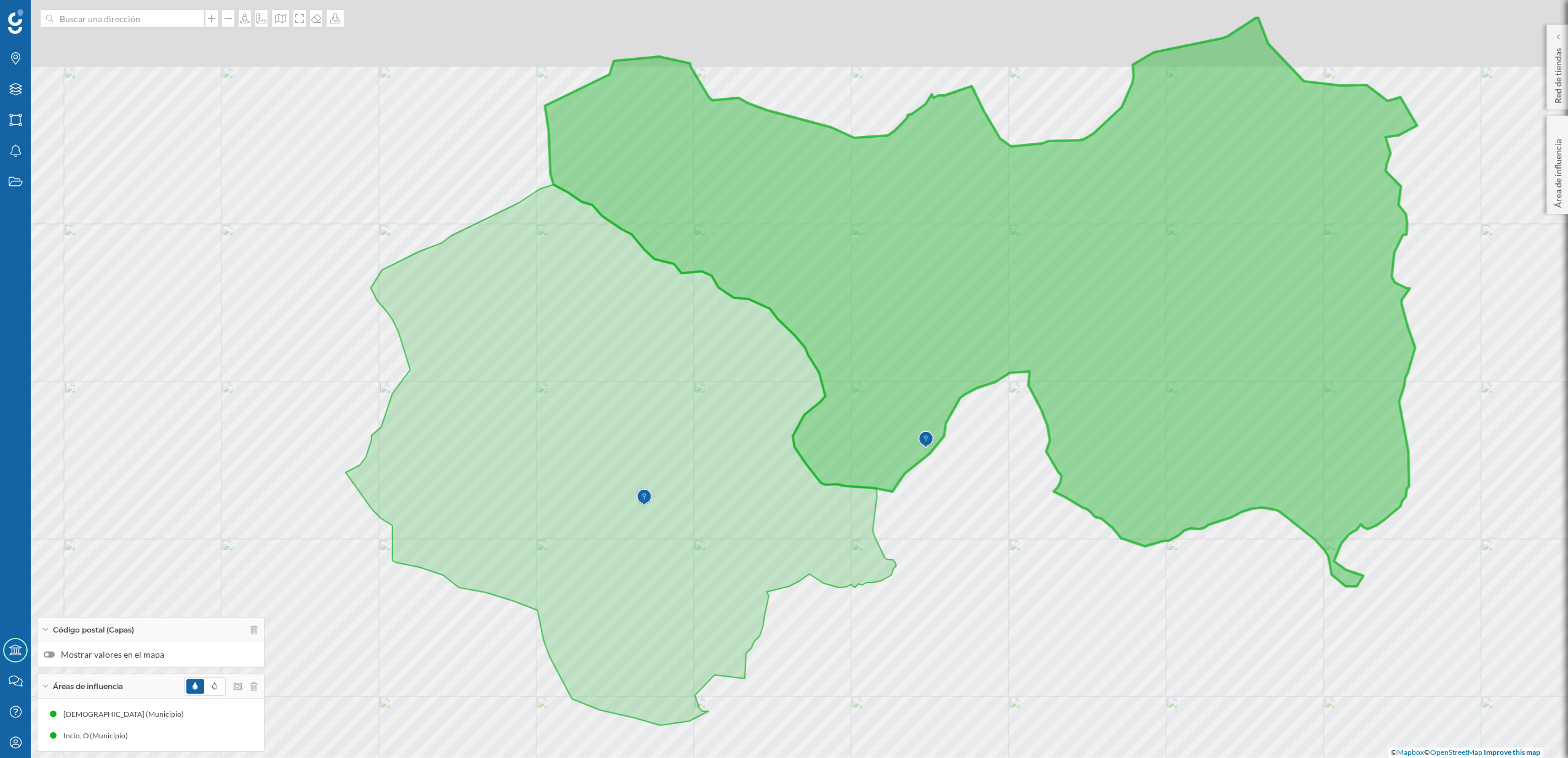
drag, startPoint x: 906, startPoint y: 577, endPoint x: 867, endPoint y: 671, distance: 101.8
click at [867, 671] on div "© Mapbox © OpenStreetMap Improve this map" at bounding box center [784, 379] width 1568 height 758
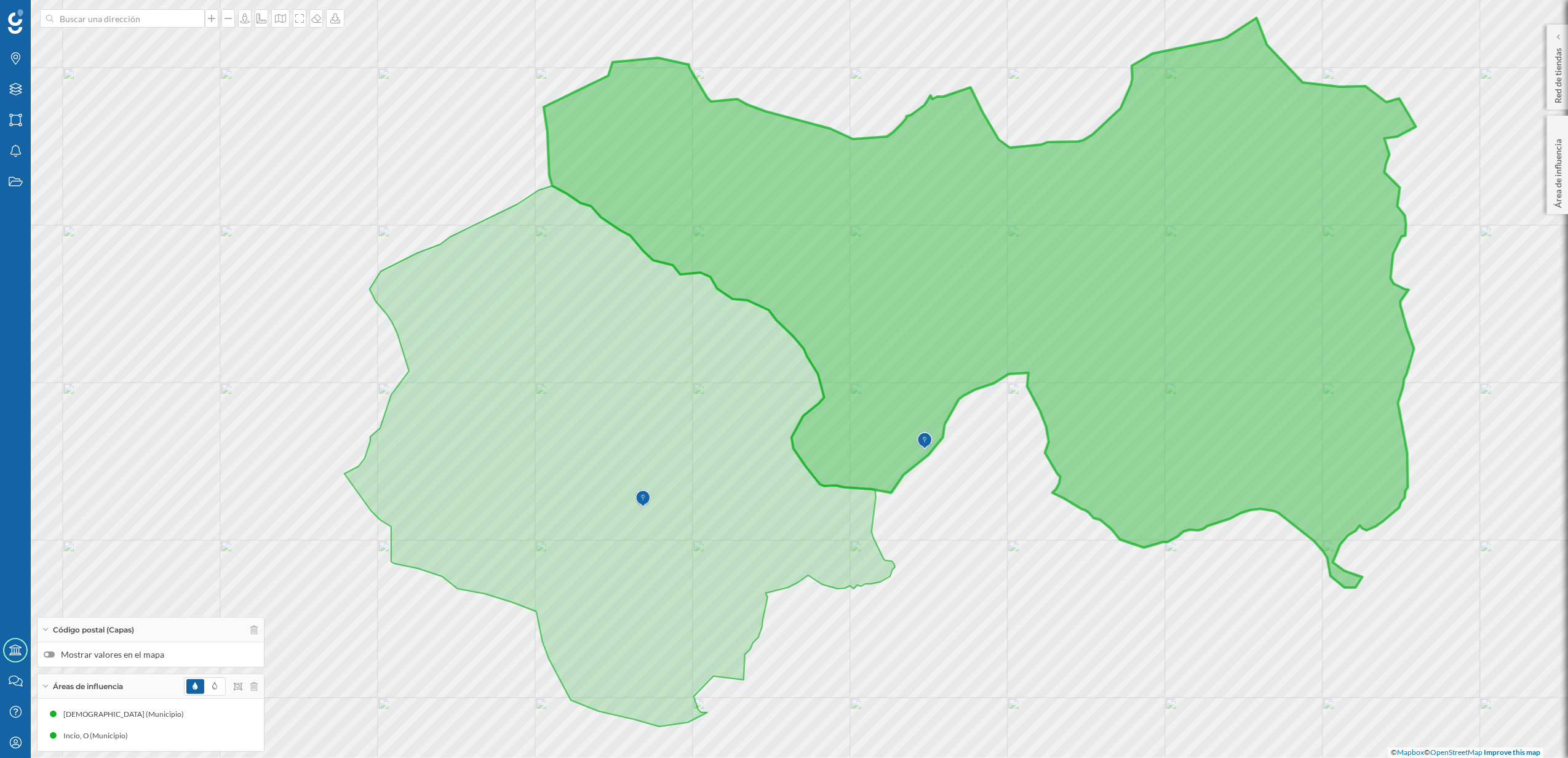
click at [51, 657] on label "Mostrar valores en el mapa" at bounding box center [151, 655] width 214 height 13
click at [0, 0] on input "Mostrar valores en el mapa" at bounding box center [0, 0] width 0 height 0
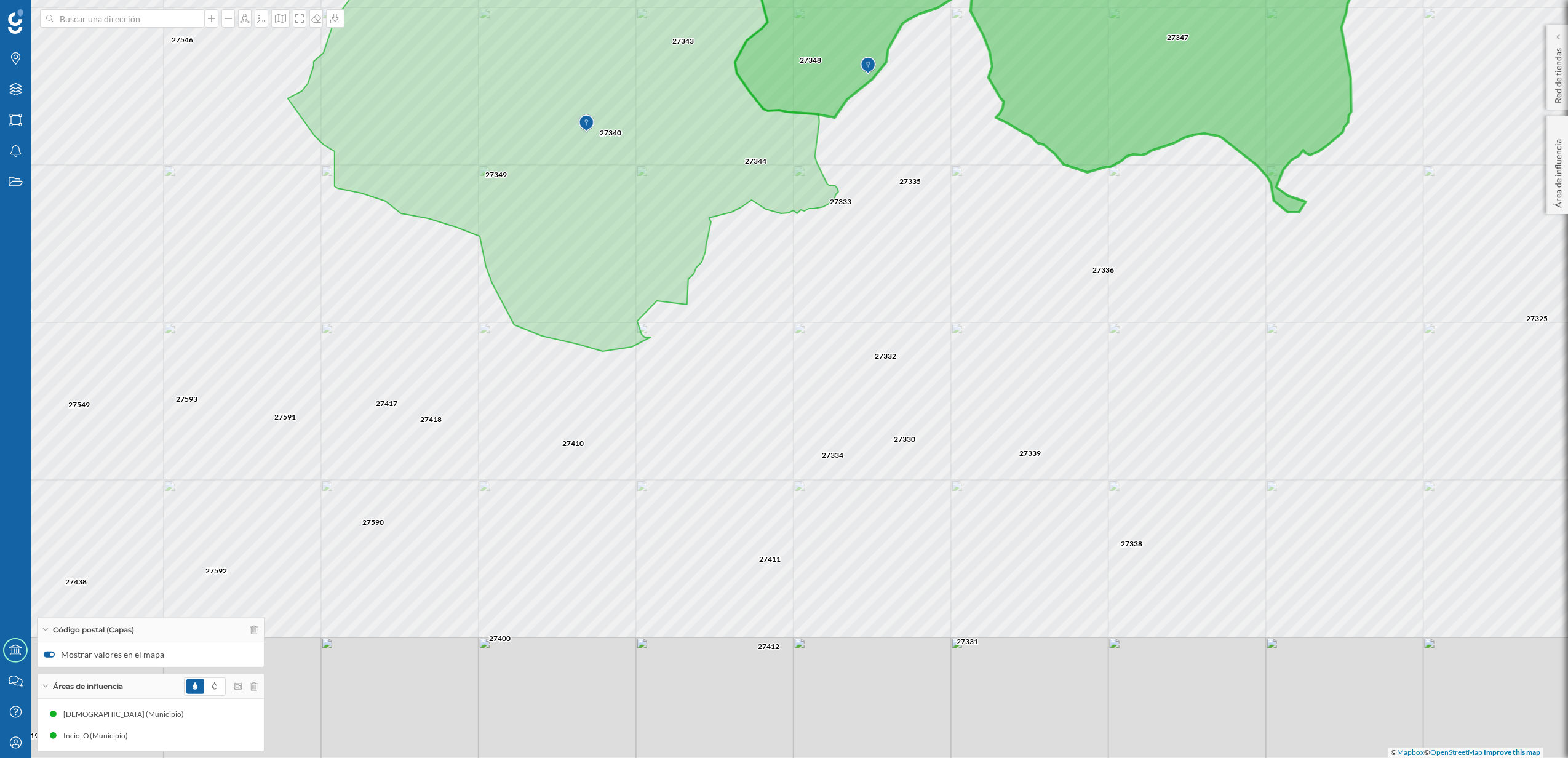
drag, startPoint x: 1010, startPoint y: 667, endPoint x: 953, endPoint y: 292, distance: 379.3
click at [953, 292] on div "27349 27350 27333 27344 27340 27345 27343 27348 27342 27341 27359 27611 27334 2…" at bounding box center [784, 379] width 1568 height 758
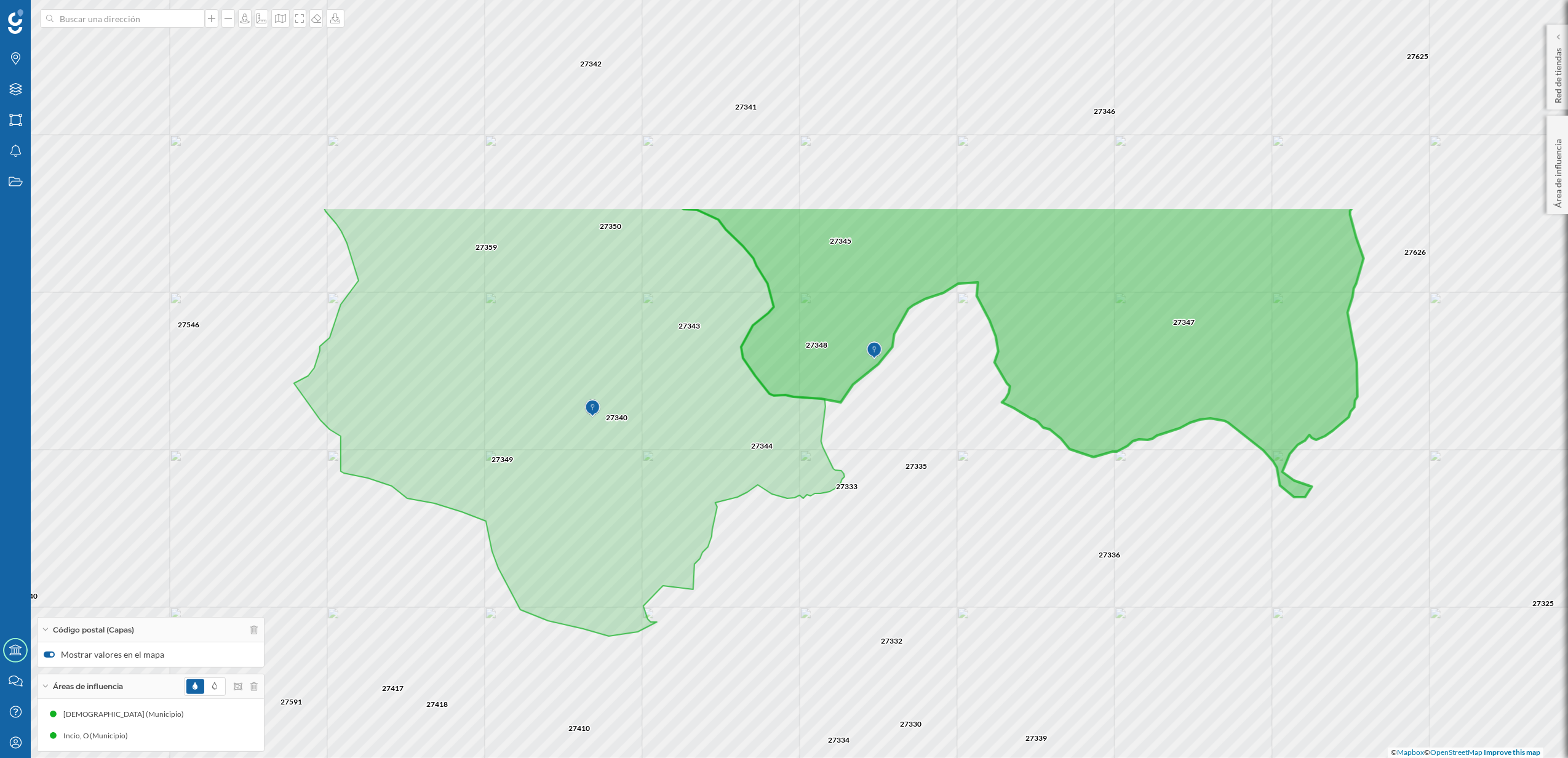
drag, startPoint x: 953, startPoint y: 304, endPoint x: 960, endPoint y: 579, distance: 275.1
click at [960, 579] on div "27349 27350 27333 27344 27340 27345 27343 27348 27342 27341 27359 27611 27334 2…" at bounding box center [784, 379] width 1568 height 758
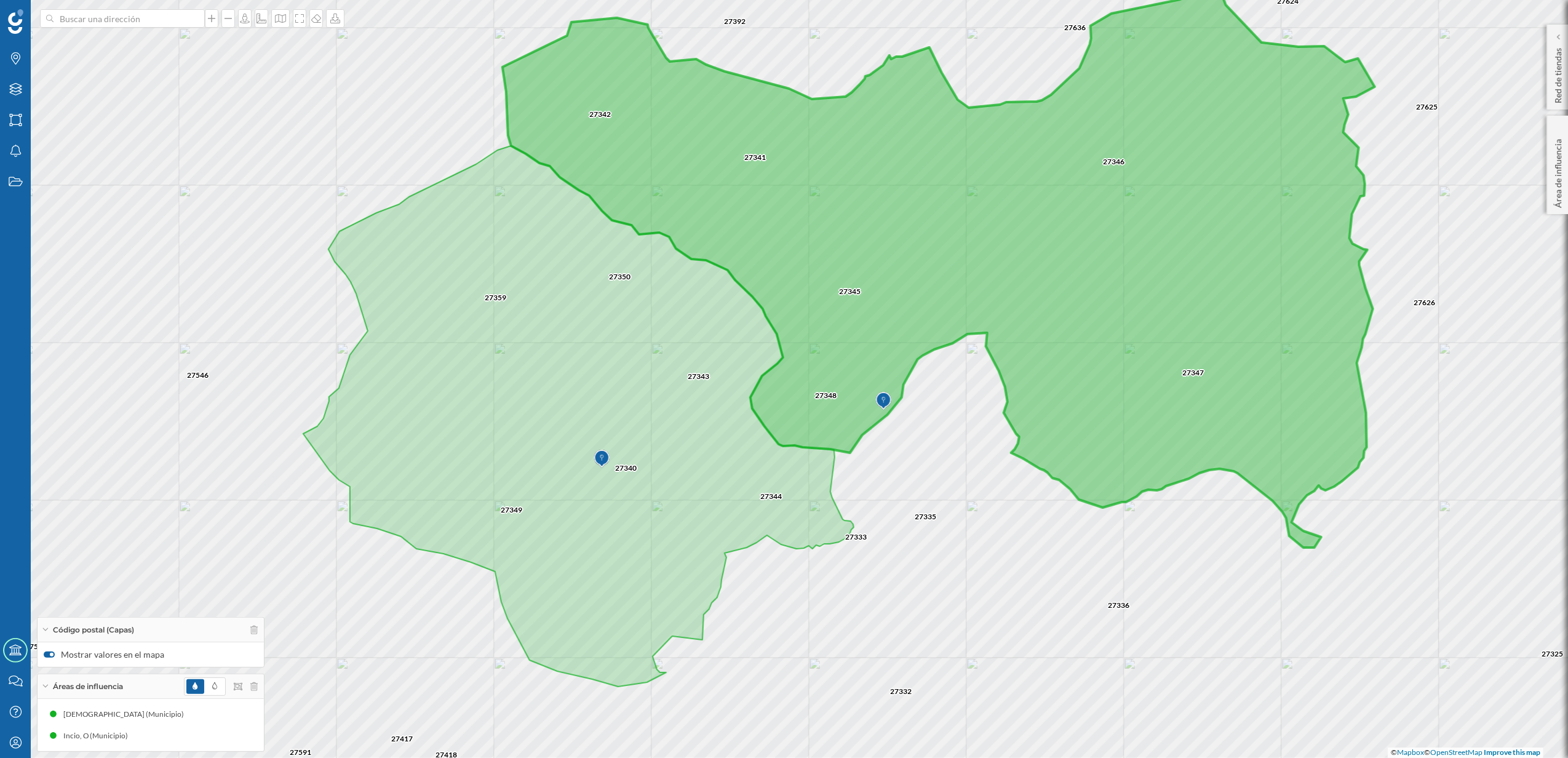
drag, startPoint x: 1106, startPoint y: 587, endPoint x: 1117, endPoint y: 638, distance: 52.2
click at [1117, 638] on div "27349 27350 27333 27344 27340 27345 27343 27348 27342 27341 27359 27611 27334 2…" at bounding box center [784, 379] width 1568 height 758
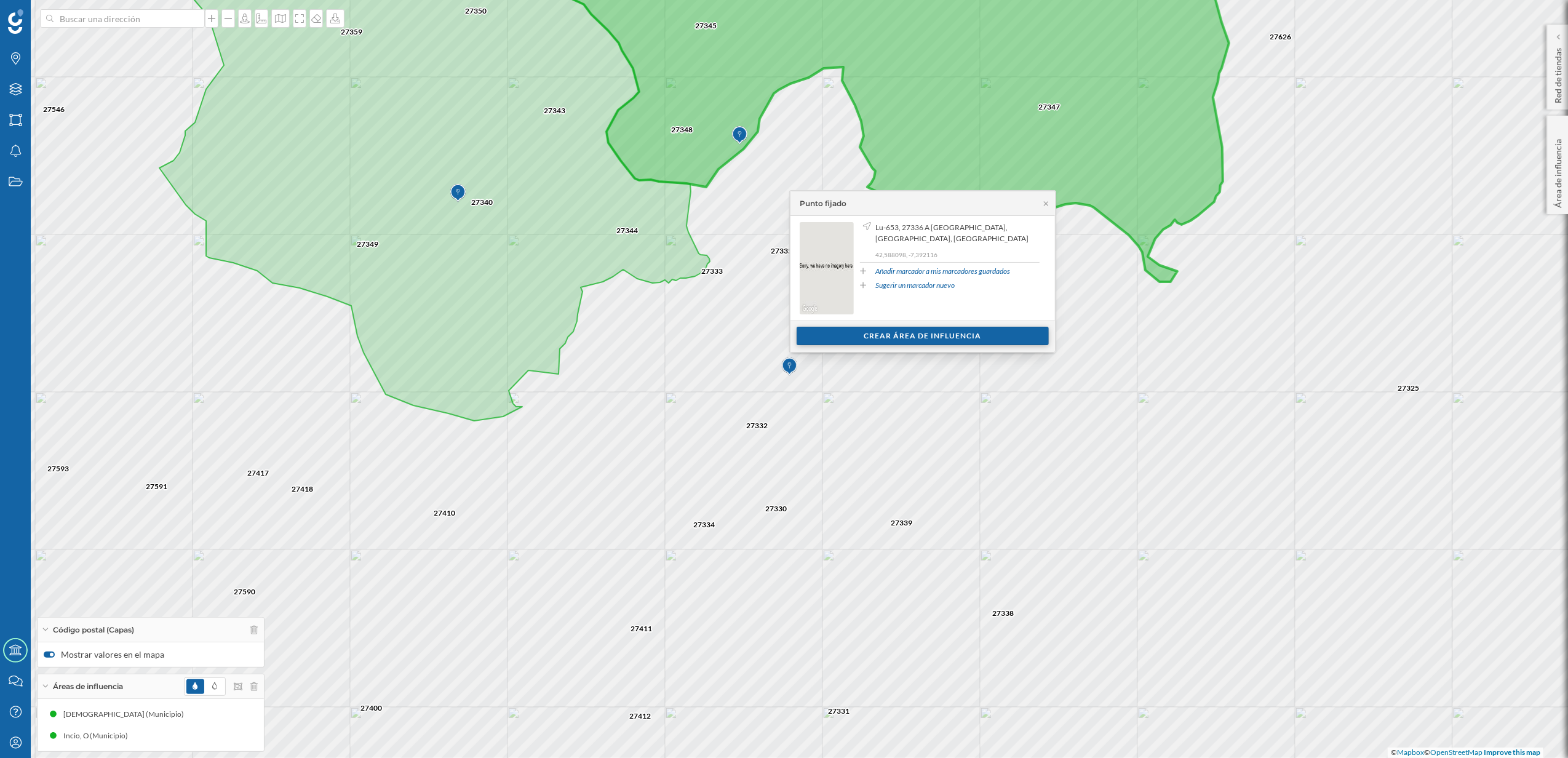
click at [889, 333] on div "Crear área de influencia" at bounding box center [922, 336] width 252 height 19
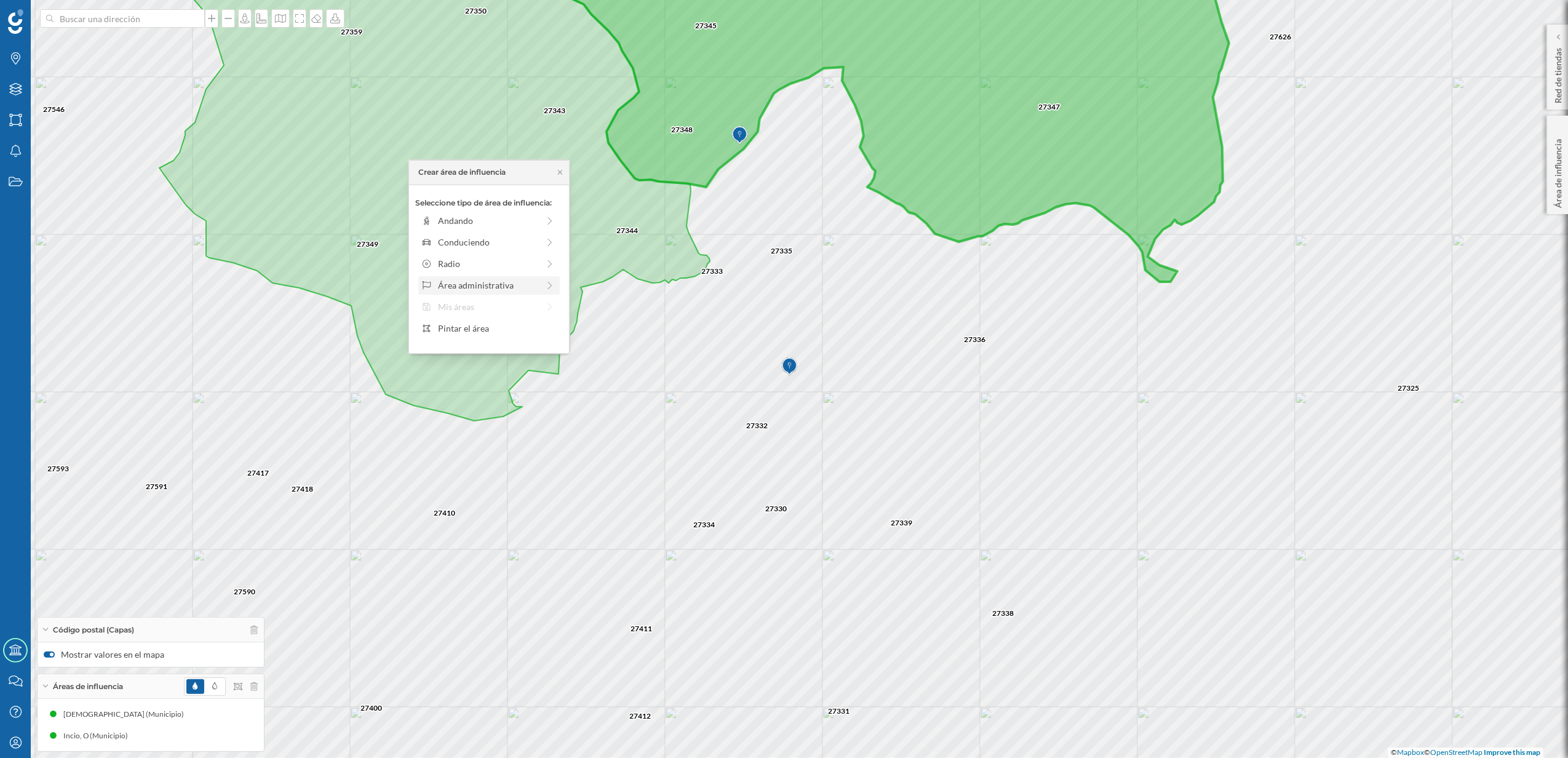
click at [497, 288] on div "Área administrativa" at bounding box center [488, 285] width 100 height 13
click at [473, 266] on div "Municipio" at bounding box center [499, 263] width 122 height 13
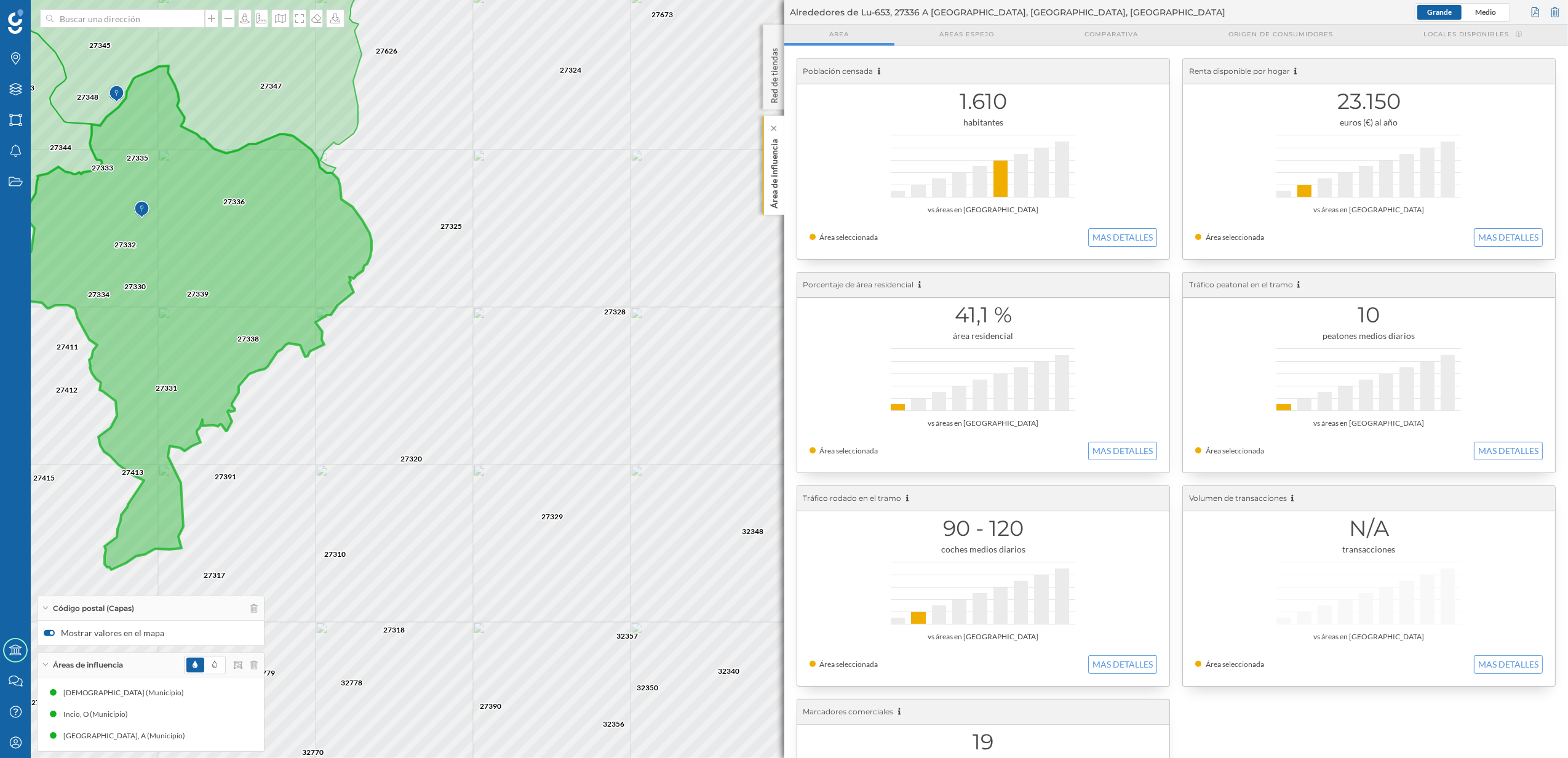
click at [771, 199] on p "Área de influencia" at bounding box center [774, 171] width 12 height 74
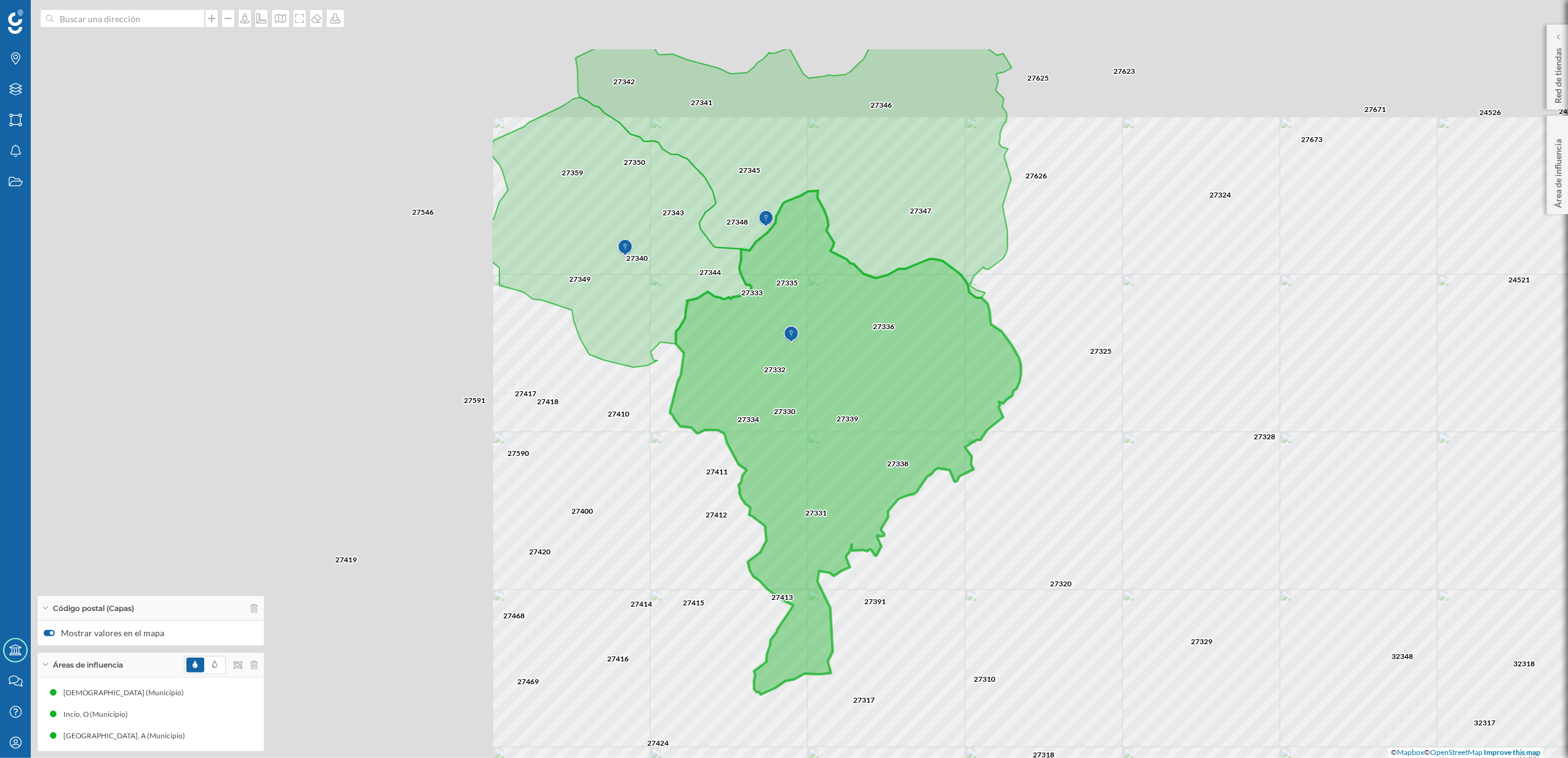
drag, startPoint x: 756, startPoint y: 378, endPoint x: 1406, endPoint y: 503, distance: 661.9
click at [1406, 503] on div "27325 27328 27324 27329 32348 27338 27339 27320 27336 27347 27626 27673 27671 2…" at bounding box center [784, 379] width 1568 height 758
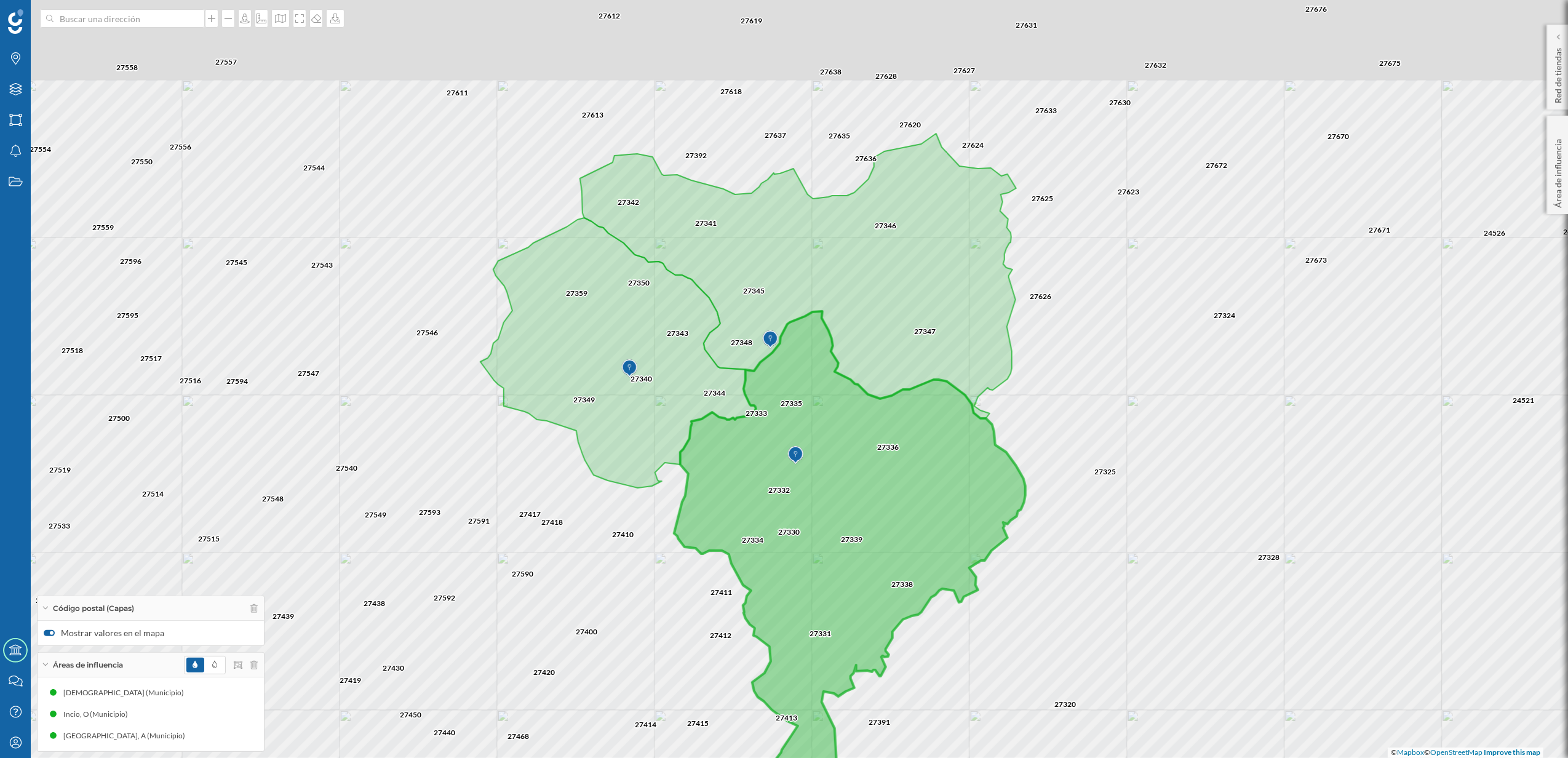
drag, startPoint x: 1292, startPoint y: 427, endPoint x: 1297, endPoint y: 547, distance: 120.1
click at [1297, 547] on div "27325 27328 27324 27329 32348 27338 27339 27320 27336 27347 27626 27673 27671 2…" at bounding box center [784, 379] width 1568 height 758
